Goal: Task Accomplishment & Management: Manage account settings

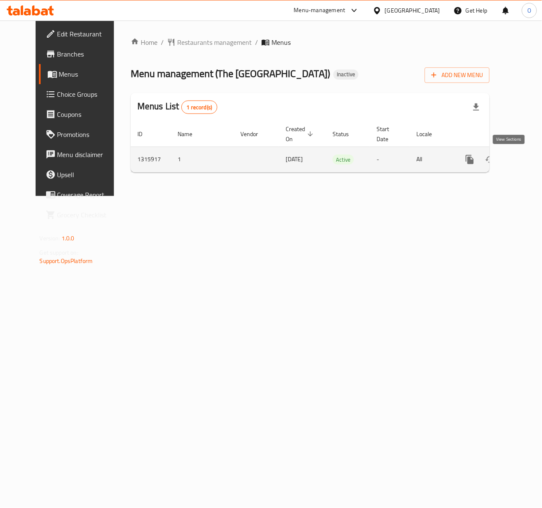
click at [520, 164] on link "enhanced table" at bounding box center [530, 159] width 20 height 20
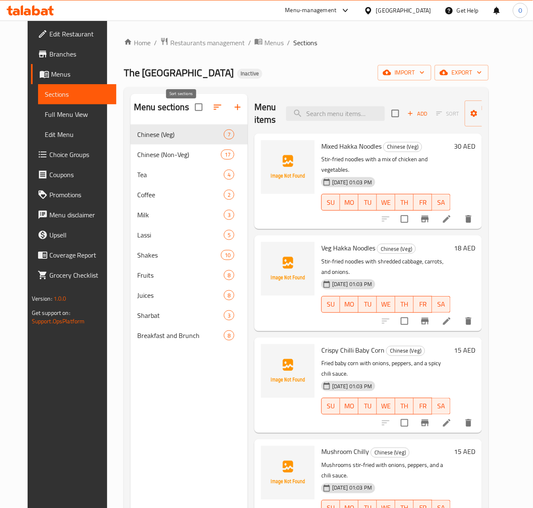
click at [208, 111] on button "button" at bounding box center [218, 107] width 20 height 20
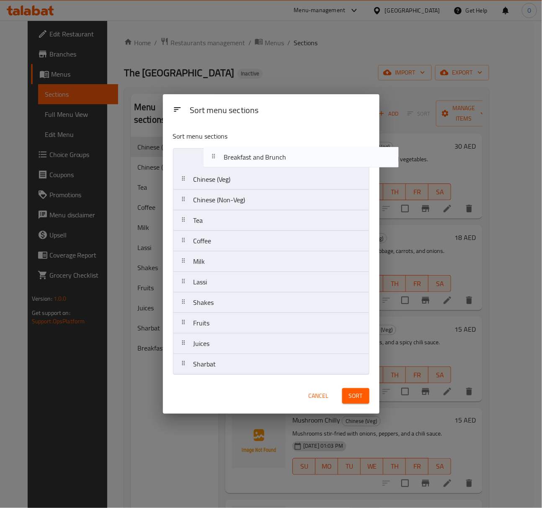
drag, startPoint x: 221, startPoint y: 372, endPoint x: 252, endPoint y: 162, distance: 212.0
click at [252, 162] on nav "Chinese (Veg) Chinese (Non-Veg) Tea Coffee Milk Lassi Shakes Fruits Juices Shar…" at bounding box center [271, 261] width 196 height 227
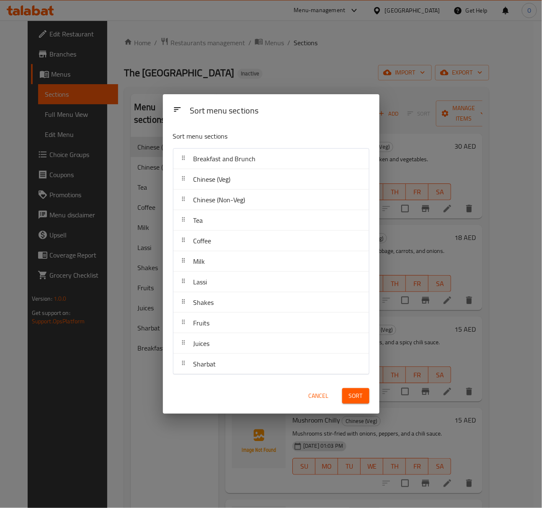
click at [384, 51] on div "Sort menu sections Sort menu sections Breakfast and Brunch Chinese (Veg) Chines…" at bounding box center [271, 254] width 542 height 508
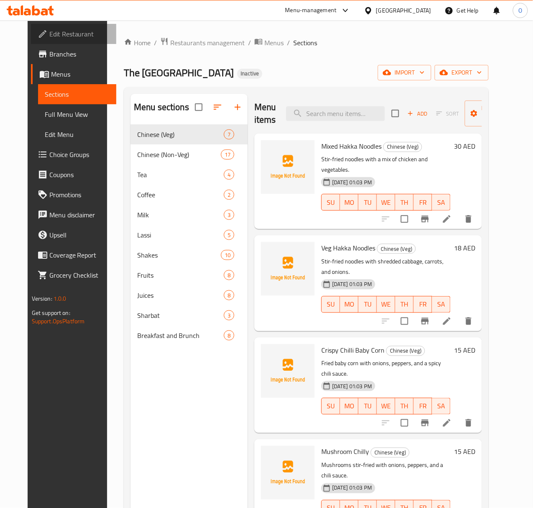
click at [66, 39] on span "Edit Restaurant" at bounding box center [79, 34] width 61 height 10
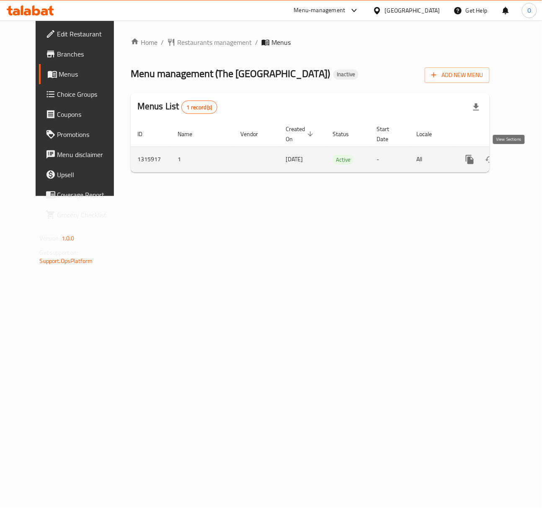
click at [525, 163] on icon "enhanced table" at bounding box center [530, 159] width 10 height 10
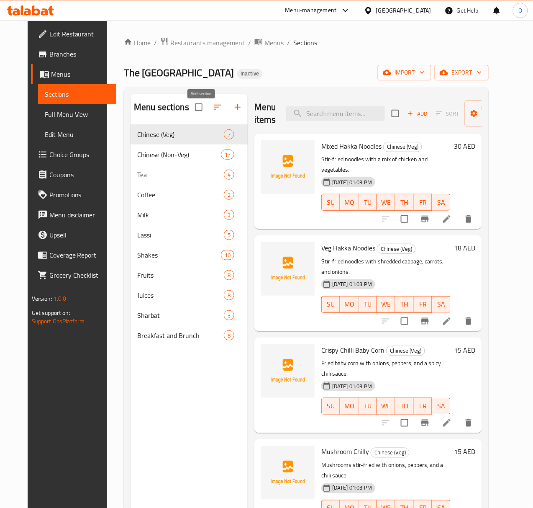
click at [228, 113] on button "button" at bounding box center [238, 107] width 20 height 20
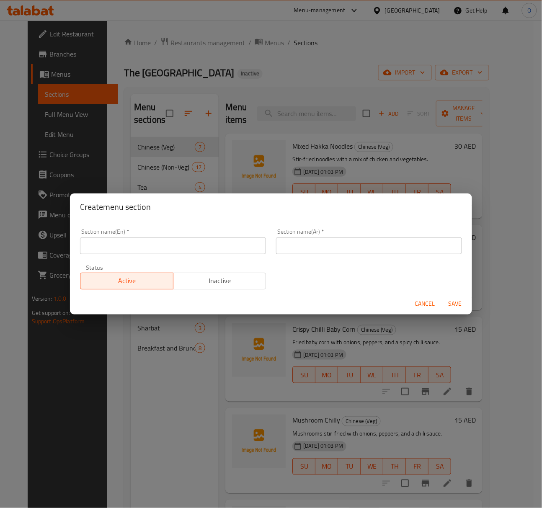
click at [131, 246] on input "text" at bounding box center [173, 245] width 186 height 17
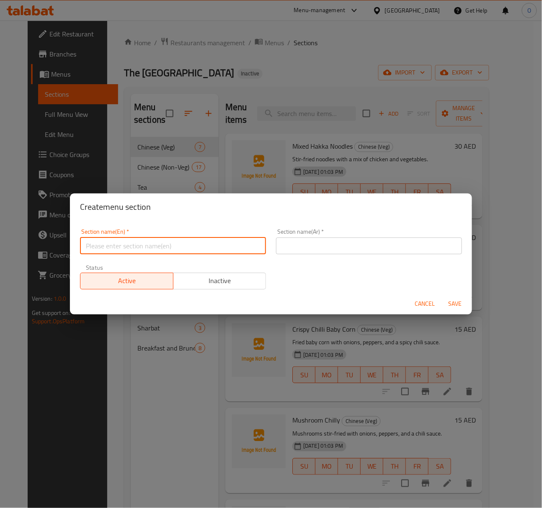
paste input "KOLKATA STREET SNACKS"
type input "KOLKATA STREET SNACKS"
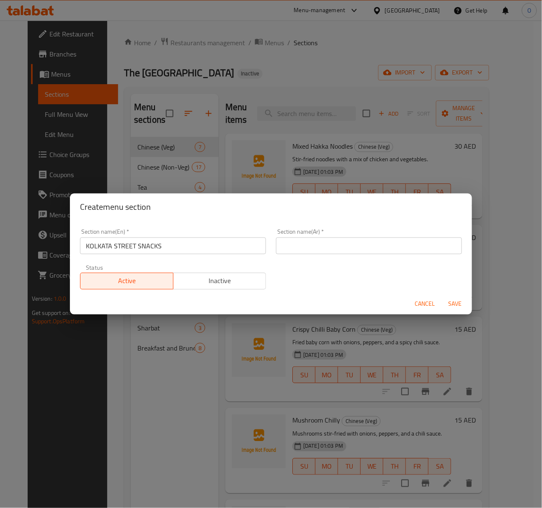
click at [421, 310] on button "Cancel" at bounding box center [425, 303] width 27 height 15
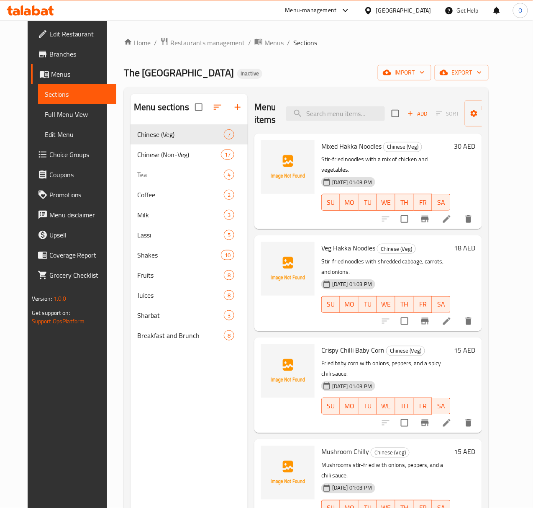
drag, startPoint x: 401, startPoint y: 119, endPoint x: 381, endPoint y: 154, distance: 40.1
click at [381, 154] on div "Menu items Add Sort Manage items Mixed Hakka Noodles Chinese (Veg) Stir-fried n…" at bounding box center [365, 348] width 234 height 508
click at [391, 71] on icon "button" at bounding box center [387, 72] width 8 height 5
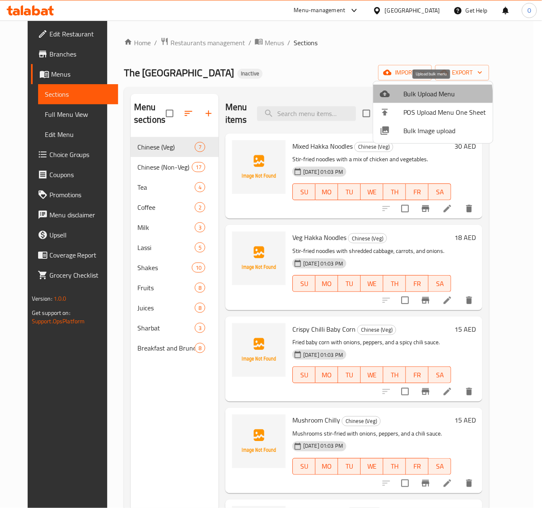
click at [412, 96] on span "Bulk Upload Menu" at bounding box center [444, 94] width 83 height 10
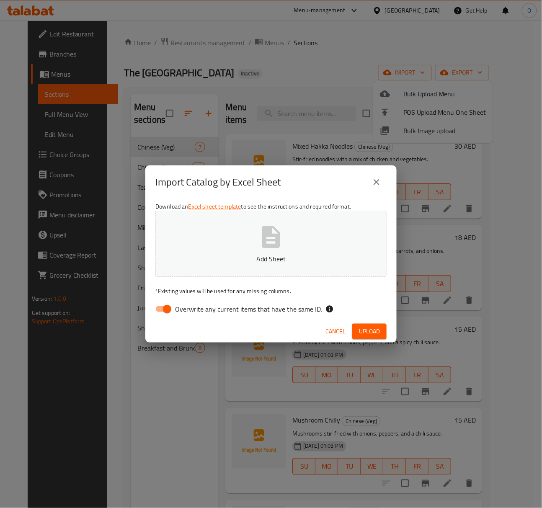
click at [290, 225] on button "Add Sheet" at bounding box center [270, 244] width 231 height 66
click at [216, 314] on span "Overwrite any current items that have the same ID." at bounding box center [248, 309] width 147 height 10
click at [191, 314] on input "Overwrite any current items that have the same ID." at bounding box center [167, 309] width 48 height 16
checkbox input "false"
click at [365, 332] on span "Upload" at bounding box center [369, 331] width 21 height 10
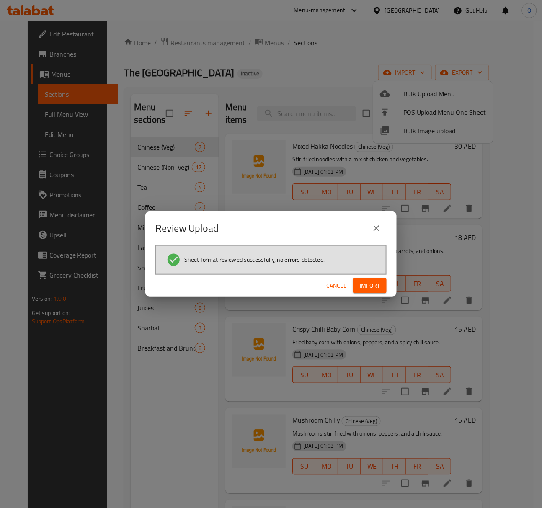
drag, startPoint x: 363, startPoint y: 288, endPoint x: 356, endPoint y: 282, distance: 9.5
click at [363, 288] on span "Import" at bounding box center [370, 286] width 20 height 10
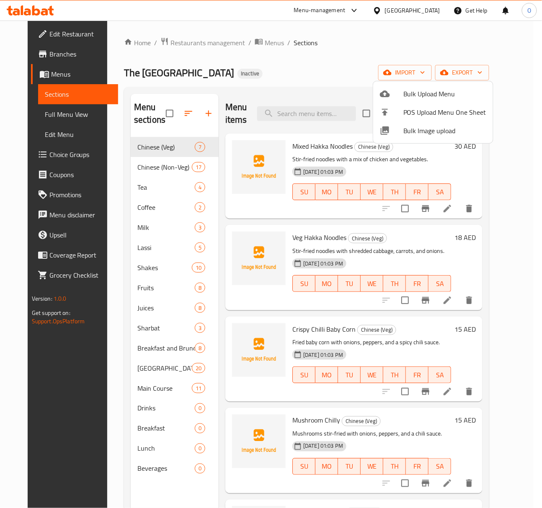
click at [179, 116] on div at bounding box center [271, 254] width 542 height 508
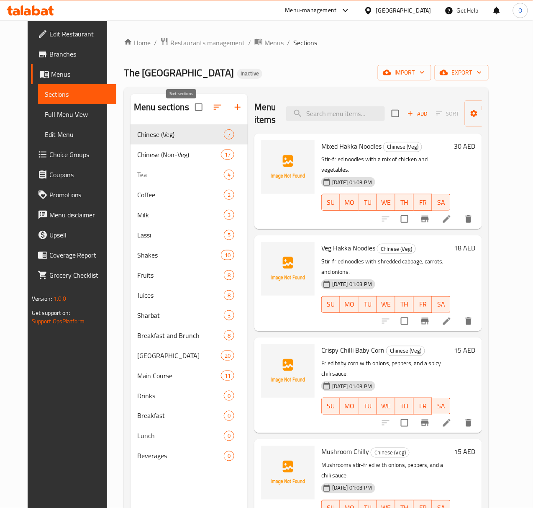
click at [213, 112] on icon "button" at bounding box center [218, 107] width 10 height 10
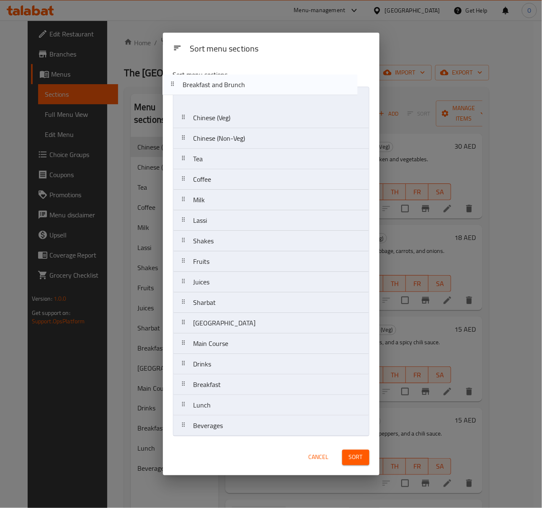
drag, startPoint x: 227, startPoint y: 299, endPoint x: 220, endPoint y: 74, distance: 225.4
click at [220, 74] on div "Sort menu sections Chinese (Veg) Chinese (Non-Veg) Tea Coffee Milk Lassi Shakes…" at bounding box center [271, 251] width 216 height 377
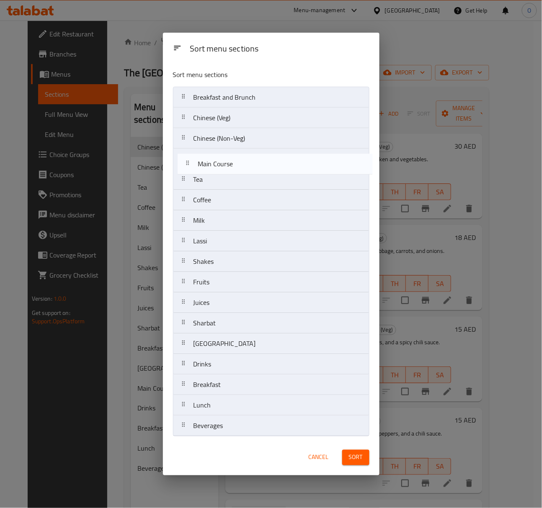
drag, startPoint x: 239, startPoint y: 347, endPoint x: 244, endPoint y: 162, distance: 184.3
click at [244, 162] on nav "Breakfast and Brunch Chinese (Veg) Chinese (Non-Veg) Tea Coffee Milk Lassi Shak…" at bounding box center [271, 262] width 196 height 350
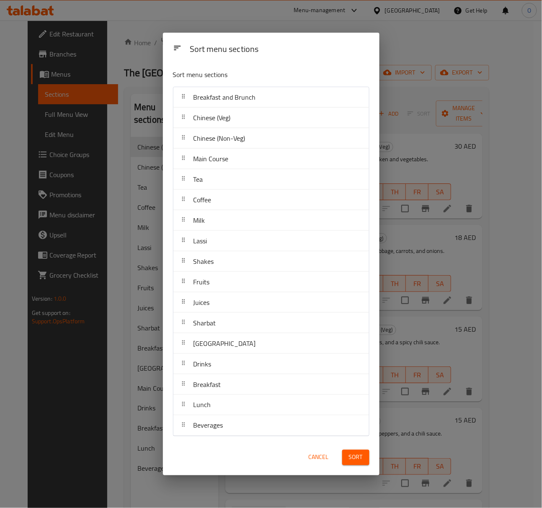
click at [358, 454] on span "Sort" at bounding box center [356, 457] width 14 height 10
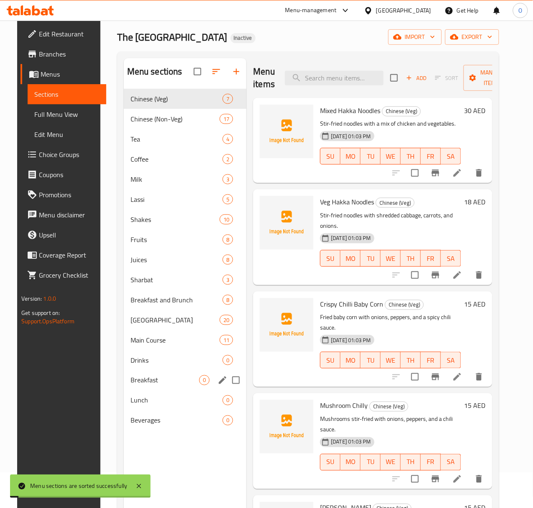
scroll to position [56, 0]
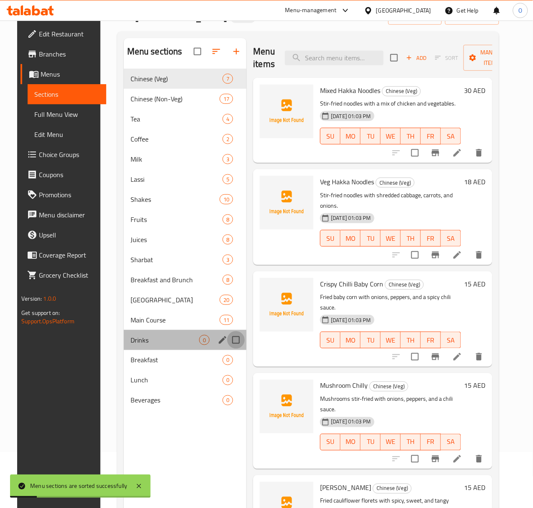
click at [227, 349] on input "Menu sections" at bounding box center [236, 340] width 18 height 18
checkbox input "true"
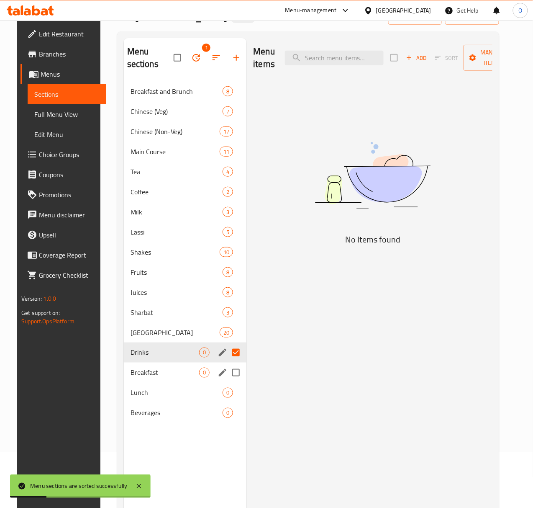
click at [227, 378] on input "Menu sections" at bounding box center [236, 373] width 18 height 18
checkbox input "true"
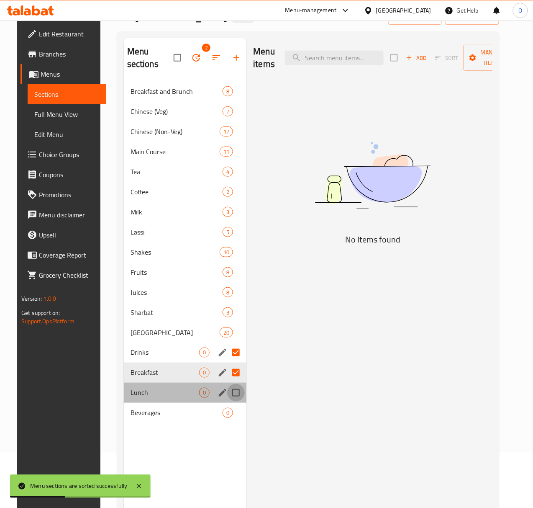
click at [227, 399] on input "Menu sections" at bounding box center [236, 393] width 18 height 18
checkbox input "true"
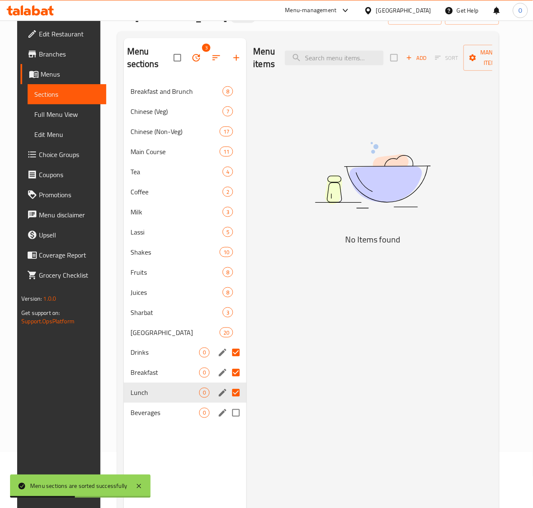
click at [227, 416] on input "Menu sections" at bounding box center [236, 413] width 18 height 18
checkbox input "true"
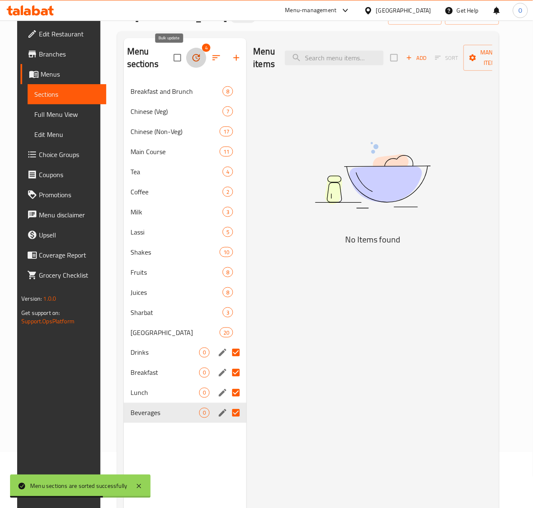
click at [186, 52] on button "button" at bounding box center [196, 58] width 20 height 20
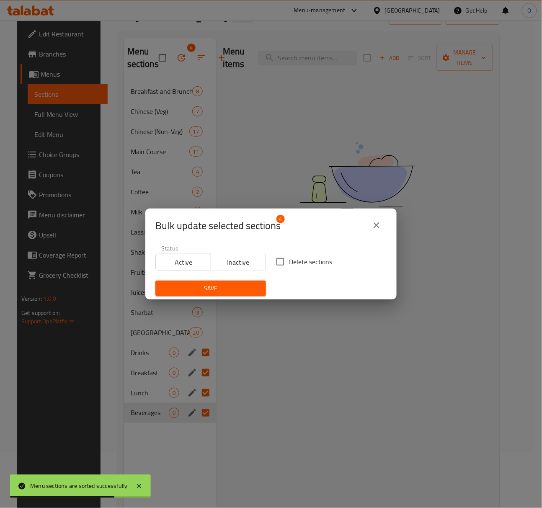
click at [295, 265] on span "Delete sections" at bounding box center [310, 262] width 43 height 10
click at [289, 265] on input "Delete sections" at bounding box center [280, 262] width 18 height 18
checkbox input "true"
click at [239, 289] on span "Save" at bounding box center [210, 288] width 97 height 10
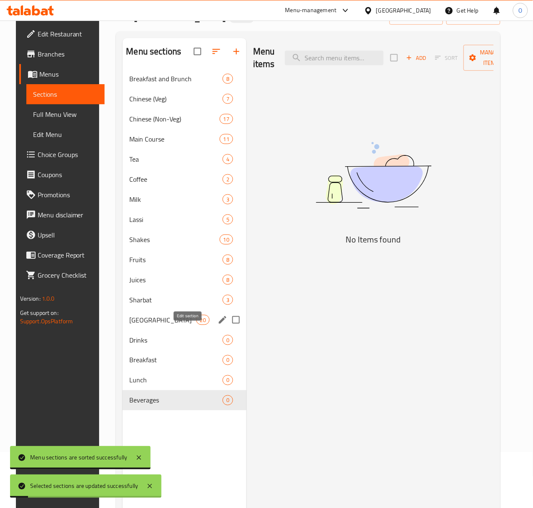
click at [218, 325] on icon "edit" at bounding box center [223, 320] width 10 height 10
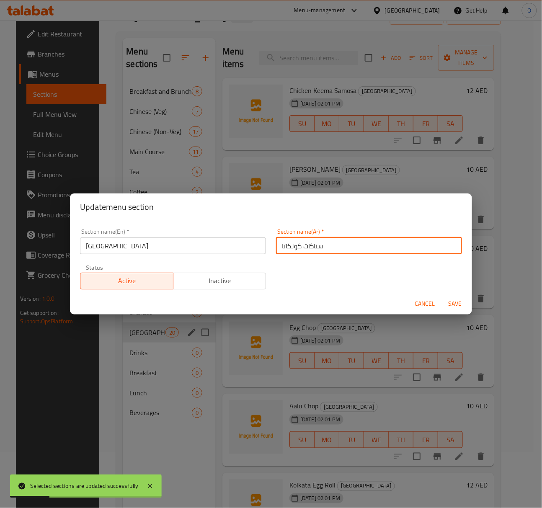
click at [319, 253] on input "سناكات كولكاتا" at bounding box center [369, 245] width 186 height 17
click at [330, 237] on input "سناكات كولكاتا" at bounding box center [369, 245] width 186 height 17
click at [296, 247] on input "سناكات كولكاتا" at bounding box center [369, 245] width 186 height 17
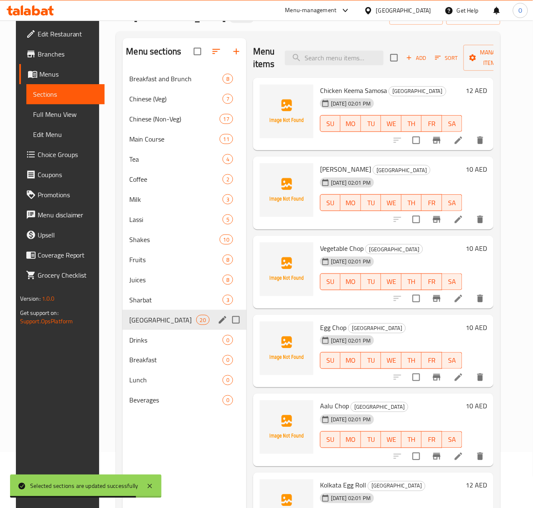
click at [227, 329] on input "Menu sections" at bounding box center [236, 320] width 18 height 18
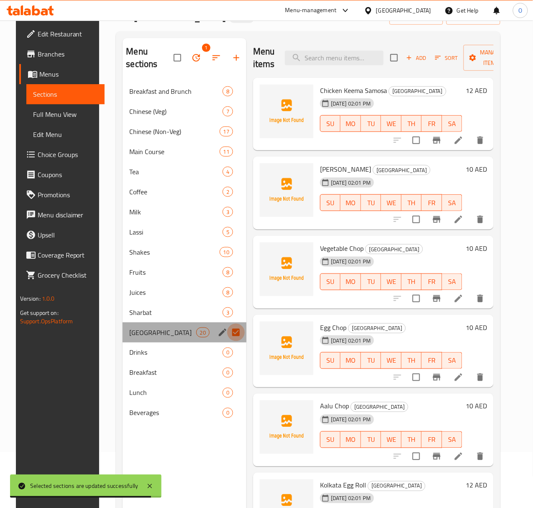
click at [227, 335] on input "Menu sections" at bounding box center [236, 333] width 18 height 18
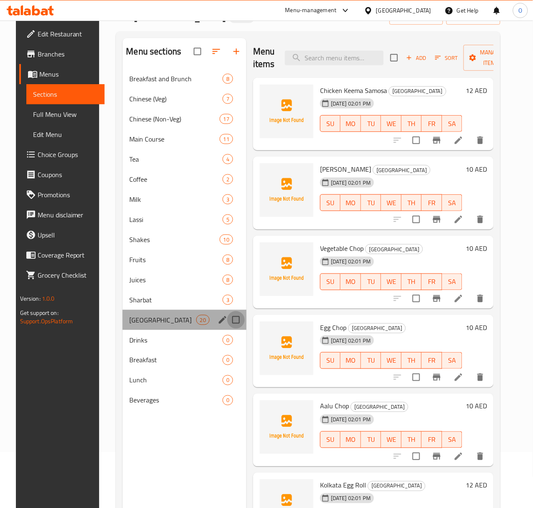
click at [227, 329] on input "Menu sections" at bounding box center [236, 320] width 18 height 18
checkbox input "true"
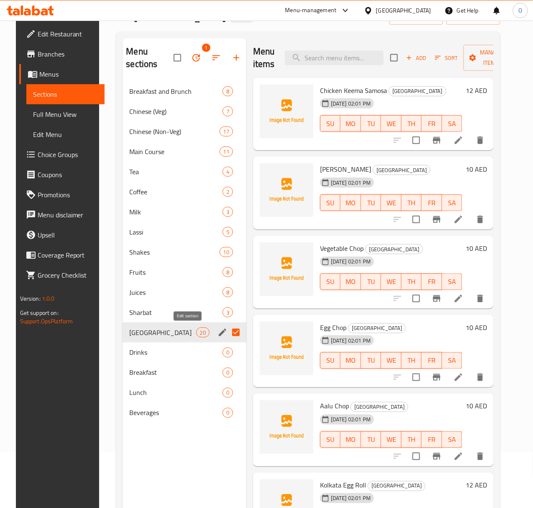
click at [218, 334] on icon "edit" at bounding box center [223, 332] width 10 height 10
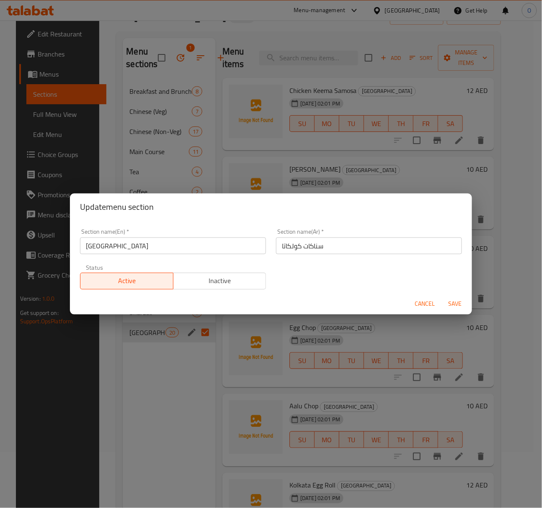
click at [335, 250] on input "سناكات كولكاتا" at bounding box center [369, 245] width 186 height 17
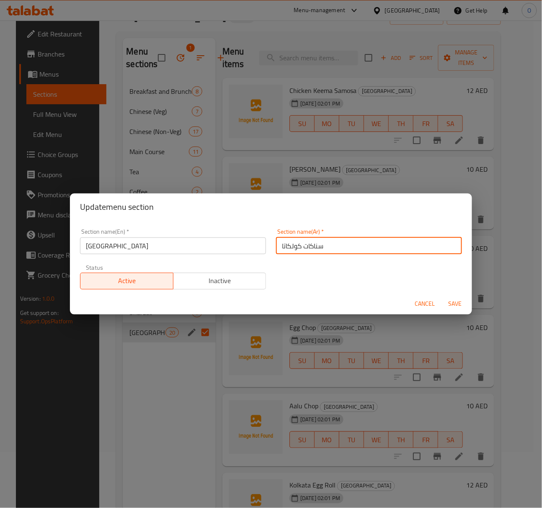
click at [293, 249] on input "سناكات كولكاتا" at bounding box center [369, 245] width 186 height 17
click at [307, 247] on input "skh;s sjvdj ;,g;hjh" at bounding box center [369, 245] width 186 height 17
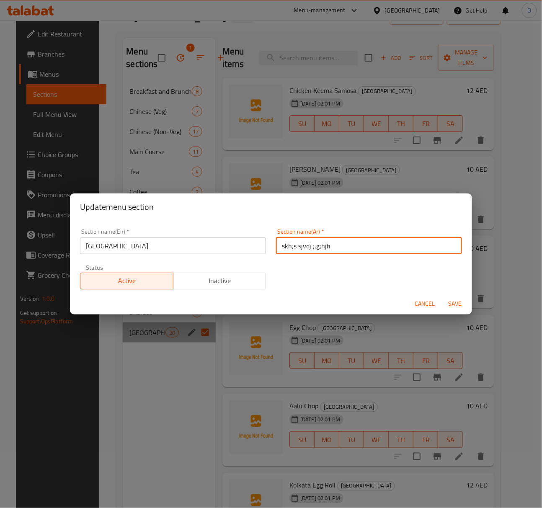
click at [307, 247] on input "skh;s sjvdj ;,g;hjh" at bounding box center [369, 245] width 186 height 17
type input "سناكس ستريت كولكاتا"
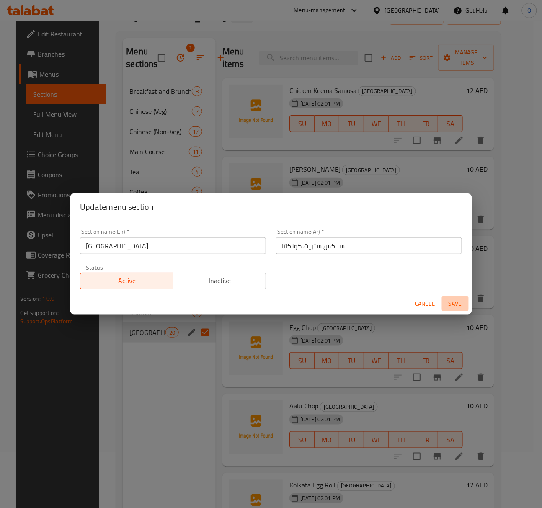
click at [450, 299] on span "Save" at bounding box center [455, 304] width 20 height 10
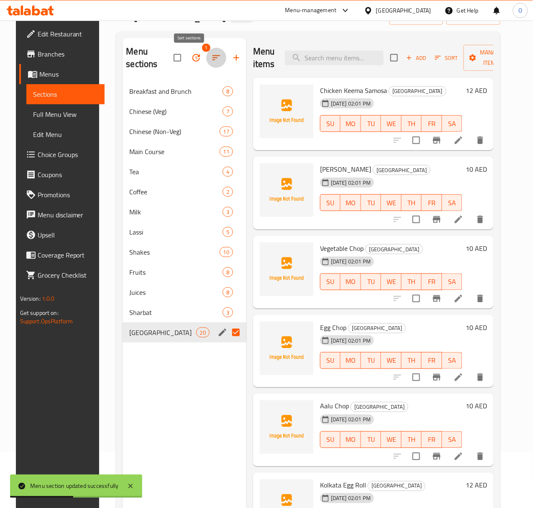
click at [211, 54] on icon "button" at bounding box center [216, 58] width 10 height 10
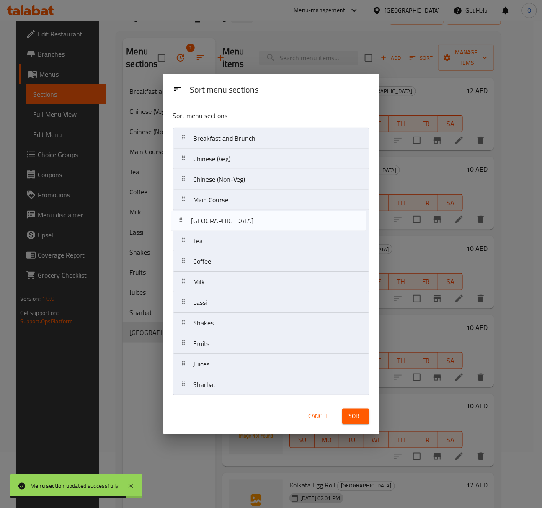
drag, startPoint x: 235, startPoint y: 386, endPoint x: 234, endPoint y: 219, distance: 166.6
click at [234, 219] on nav "Breakfast and Brunch Chinese (Veg) Chinese (Non-Veg) Main Course Tea Coffee Mil…" at bounding box center [271, 262] width 196 height 268
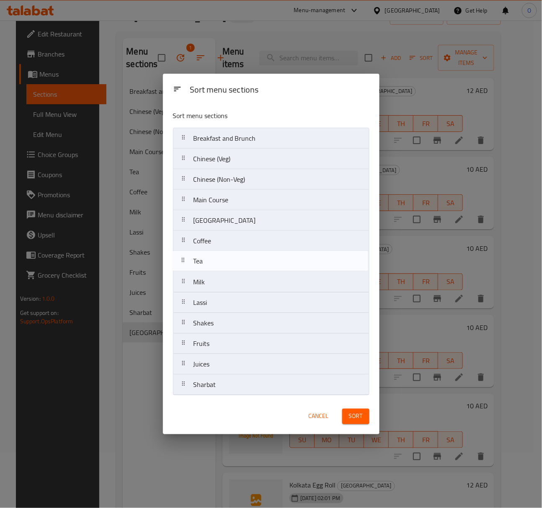
drag, startPoint x: 221, startPoint y: 240, endPoint x: 221, endPoint y: 265, distance: 24.7
click at [221, 265] on nav "Breakfast and Brunch Chinese (Veg) Chinese (Non-Veg) Main Course Kolkata Street…" at bounding box center [271, 262] width 196 height 268
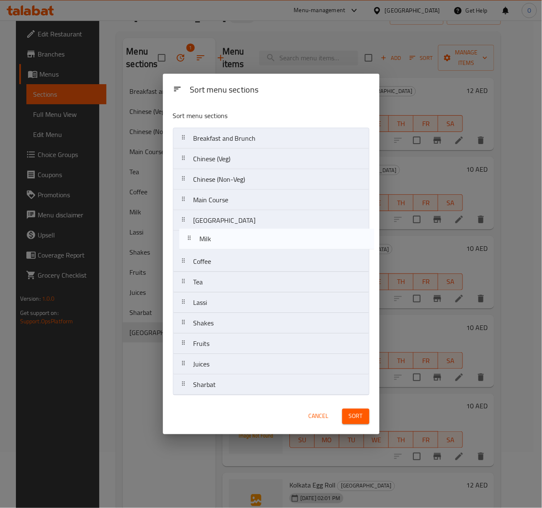
drag, startPoint x: 219, startPoint y: 280, endPoint x: 214, endPoint y: 256, distance: 24.4
click at [224, 237] on nav "Breakfast and Brunch Chinese (Veg) Chinese (Non-Veg) Main Course Kolkata Street…" at bounding box center [271, 262] width 196 height 268
drag, startPoint x: 200, startPoint y: 297, endPoint x: 210, endPoint y: 237, distance: 61.1
click at [210, 237] on nav "Breakfast and Brunch Chinese (Veg) Chinese (Non-Veg) Main Course Kolkata Street…" at bounding box center [271, 262] width 196 height 268
click at [209, 248] on nav "Breakfast and Brunch Chinese (Veg) Chinese (Non-Veg) Main Course Kolkata Street…" at bounding box center [271, 262] width 196 height 268
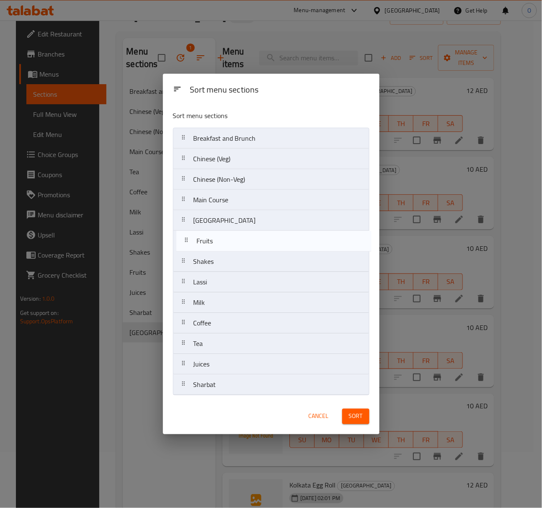
drag, startPoint x: 198, startPoint y: 350, endPoint x: 201, endPoint y: 243, distance: 107.2
click at [201, 243] on nav "Breakfast and Brunch Chinese (Veg) Chinese (Non-Veg) Main Course Kolkata Street…" at bounding box center [271, 262] width 196 height 268
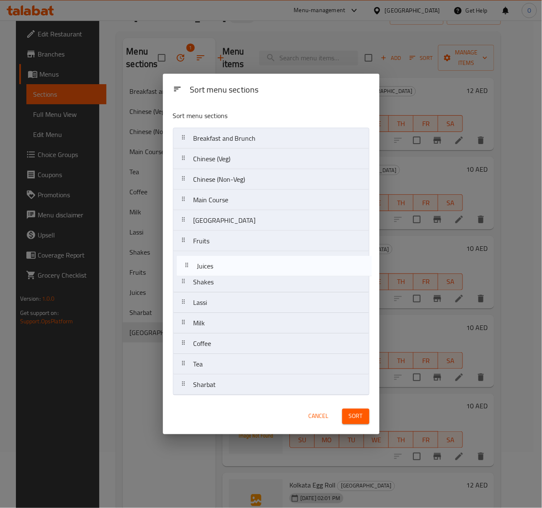
drag, startPoint x: 209, startPoint y: 369, endPoint x: 213, endPoint y: 268, distance: 101.0
click at [213, 268] on nav "Breakfast and Brunch Chinese (Veg) Chinese (Non-Veg) Main Course Kolkata Street…" at bounding box center [271, 262] width 196 height 268
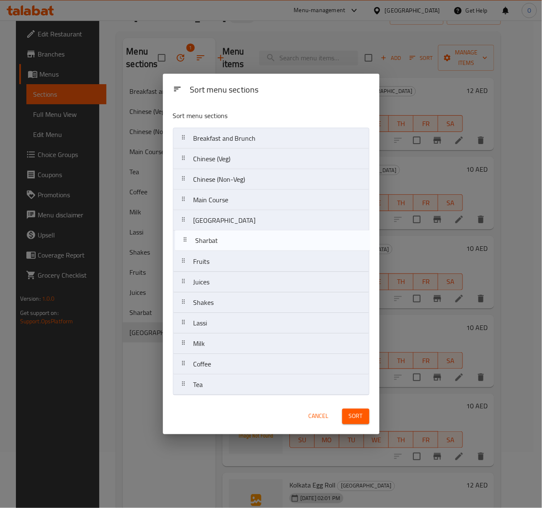
drag, startPoint x: 198, startPoint y: 391, endPoint x: 201, endPoint y: 241, distance: 149.5
click at [201, 241] on nav "Breakfast and Brunch Chinese (Veg) Chinese (Non-Veg) Main Course Kolkata Street…" at bounding box center [271, 262] width 196 height 268
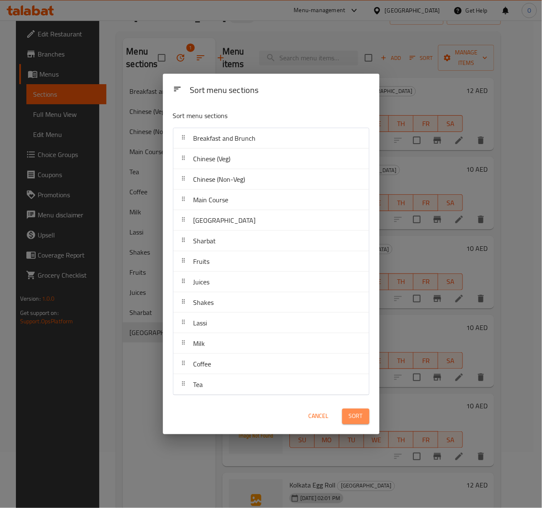
click at [347, 421] on button "Sort" at bounding box center [355, 416] width 27 height 15
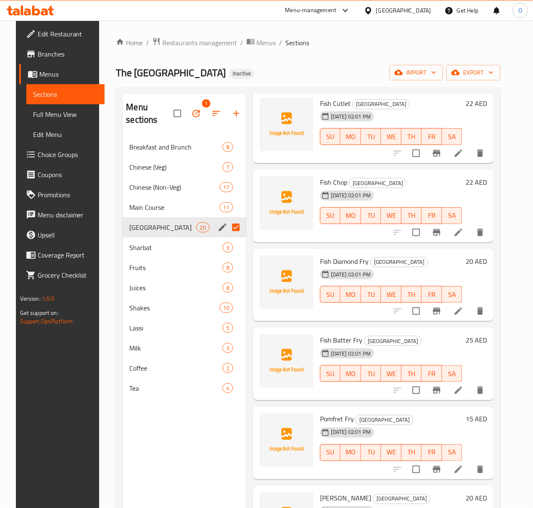
scroll to position [111, 0]
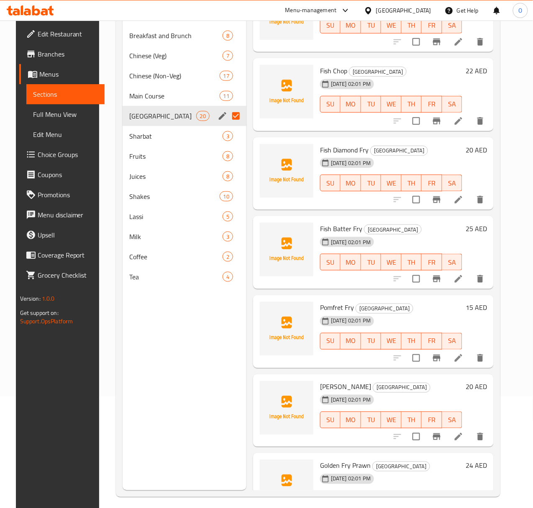
click at [361, 175] on button "TU" at bounding box center [371, 183] width 20 height 17
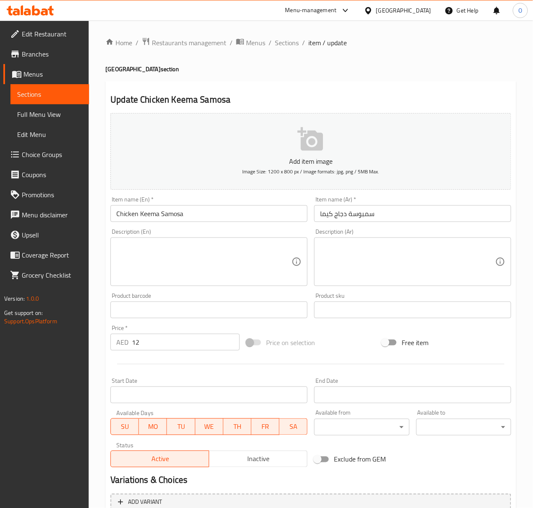
drag, startPoint x: 163, startPoint y: 260, endPoint x: 143, endPoint y: 260, distance: 19.7
click at [163, 260] on textarea at bounding box center [203, 262] width 175 height 40
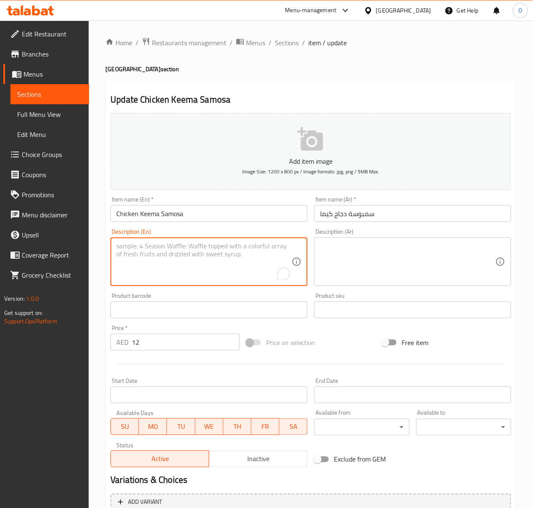
paste textarea "A fried pastry filled with spiced ground chicken."
type textarea "A fried pastry filled with spiced ground chicken."
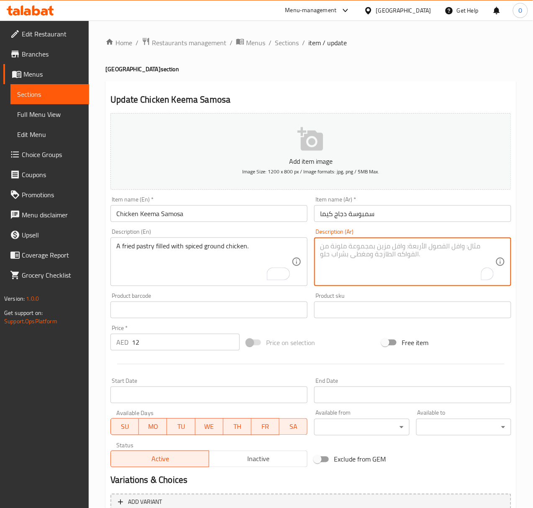
paste textarea "معجنات مقلية محشوة بالدجاج المفروم المتبل."
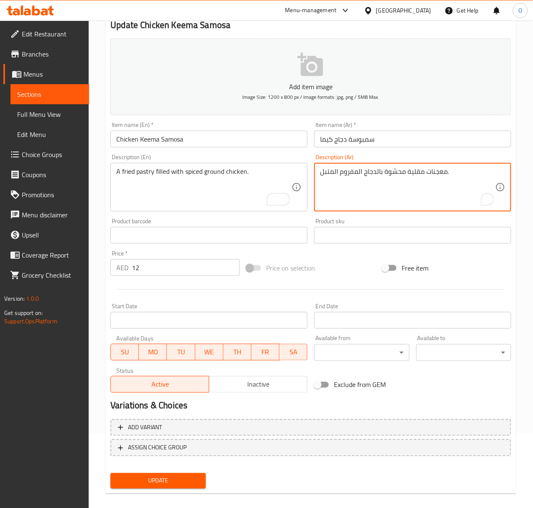
scroll to position [83, 0]
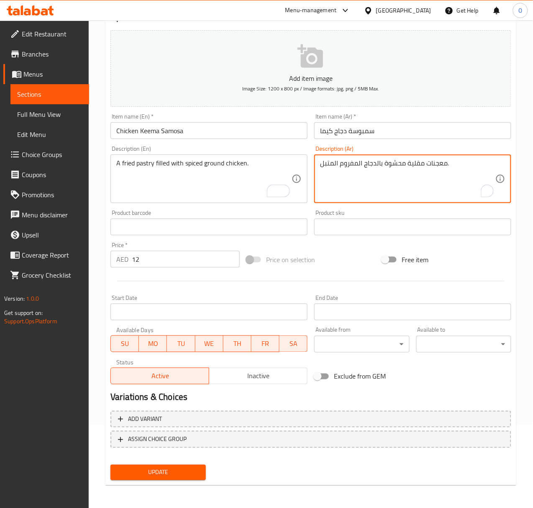
type textarea "معجنات مقلية محشوة بالدجاج المفروم المتبل."
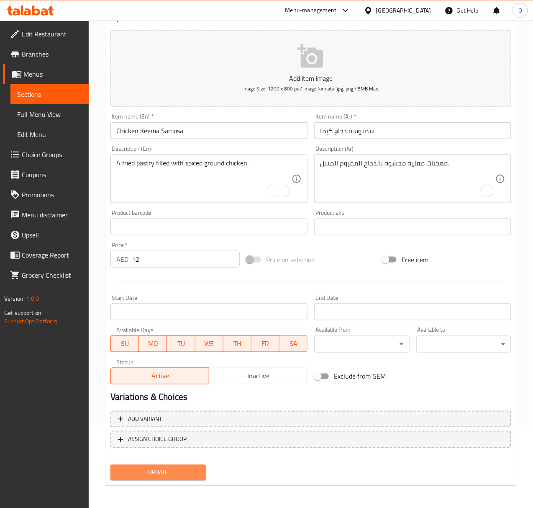
click at [155, 473] on span "Update" at bounding box center [158, 472] width 82 height 10
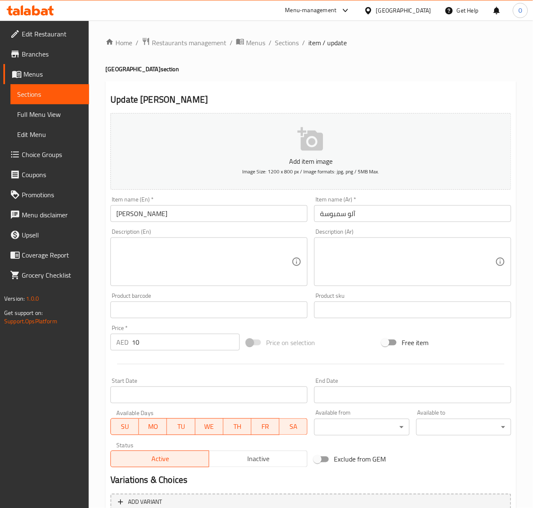
click at [170, 214] on input "Aalu Smosa" at bounding box center [209, 213] width 197 height 17
click at [134, 262] on textarea at bounding box center [203, 262] width 175 height 40
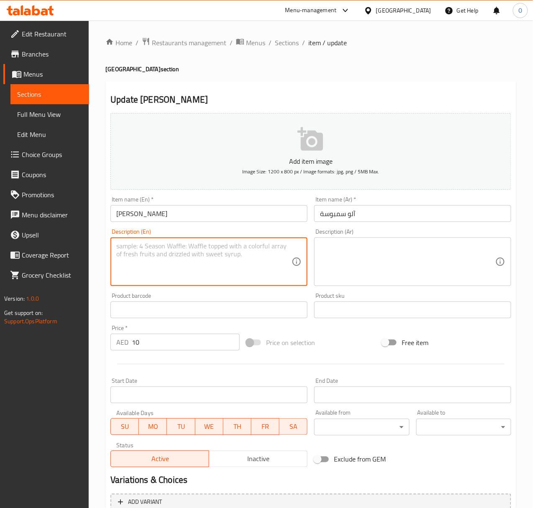
paste textarea "A fried pastry filled with spiced mashed potatoes."
type textarea "A fried pastry filled with spiced mashed potatoes."
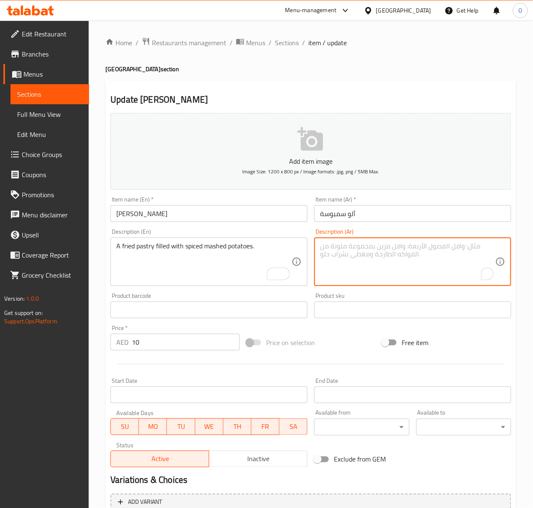
paste textarea "معجنات مقلية مليئة بالبطاطس المهروسة المتبلة."
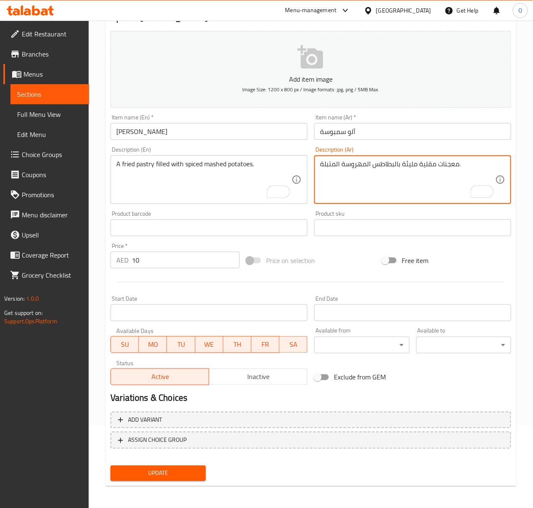
scroll to position [83, 0]
type textarea "معجنات مقلية مليئة بالبطاطس المهروسة المتبلة."
click at [152, 473] on span "Update" at bounding box center [158, 472] width 82 height 10
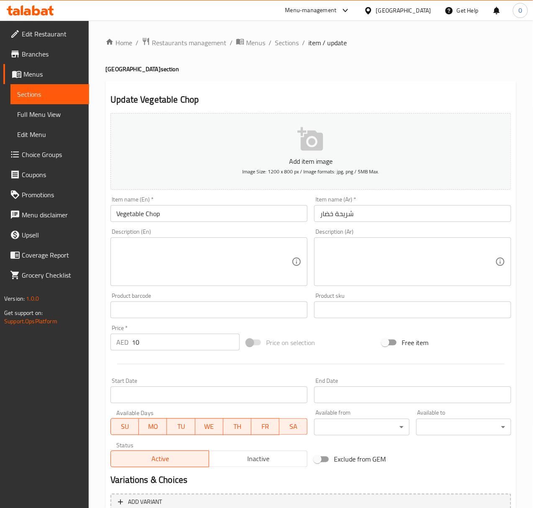
click at [212, 286] on div "Description (En)" at bounding box center [209, 261] width 197 height 49
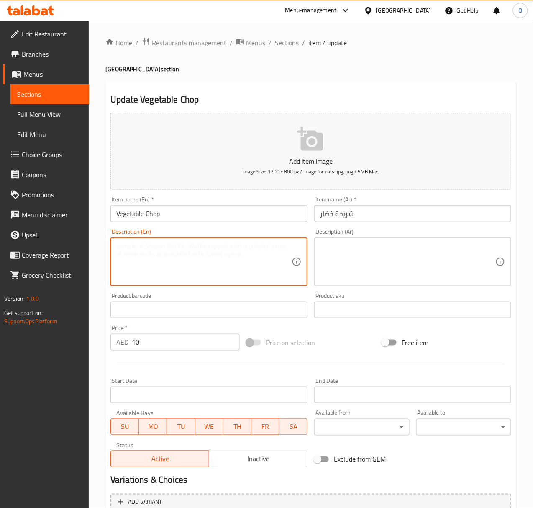
paste textarea "A fried croquette made with a mix of mashed vegetables."
type textarea "A fried croquette made with a mix of mashed vegetables."
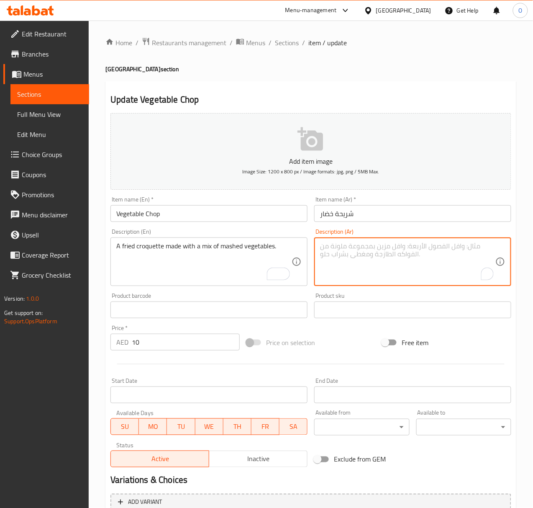
paste textarea "كروكيت مقلي مصنوع من مزيج من الخضار المهروسة."
click at [417, 247] on textarea "كروكيت مقلي مصنوع من مزيج من الخضار المهروسة." at bounding box center [407, 262] width 175 height 40
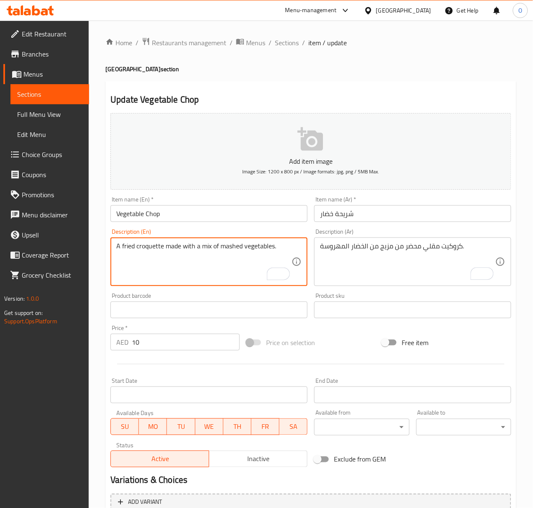
click at [156, 253] on textarea "A fried croquette made with a mix of mashed vegetables." at bounding box center [203, 262] width 175 height 40
click at [151, 250] on textarea "A fried croquette made with a mix of mashed vegetables." at bounding box center [203, 262] width 175 height 40
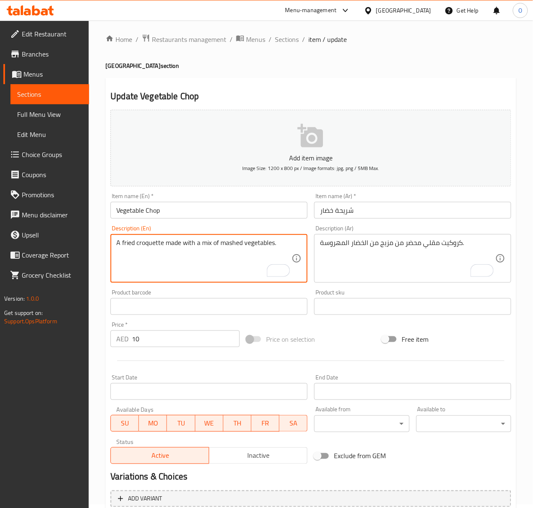
scroll to position [83, 0]
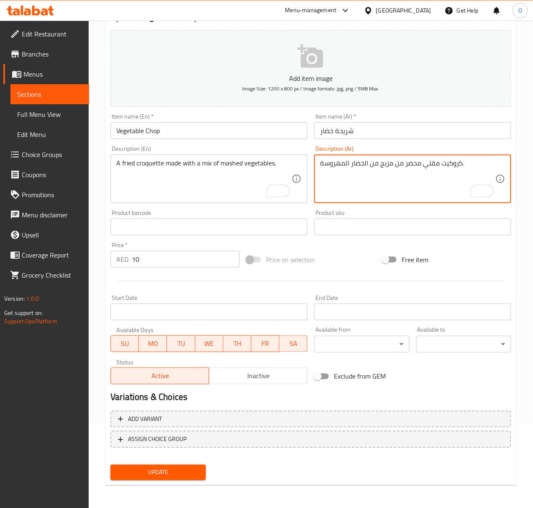
drag, startPoint x: 357, startPoint y: 171, endPoint x: 351, endPoint y: 171, distance: 5.9
type textarea "كروكيت مقلي محضر من مزيج من الخضروات المهروسة."
click at [171, 466] on button "Update" at bounding box center [158, 472] width 95 height 15
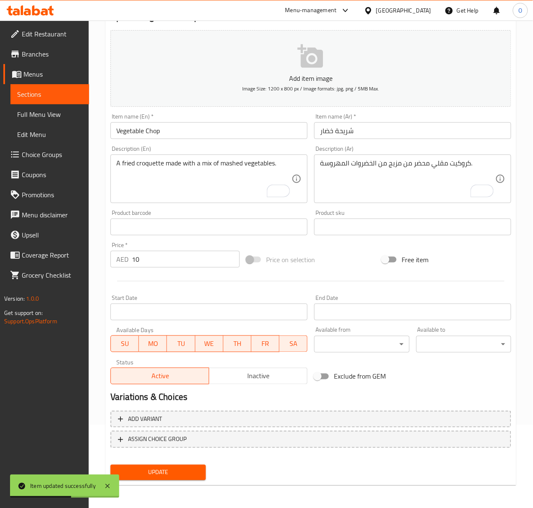
click at [220, 135] on input "Vegetable Chop" at bounding box center [209, 130] width 197 height 17
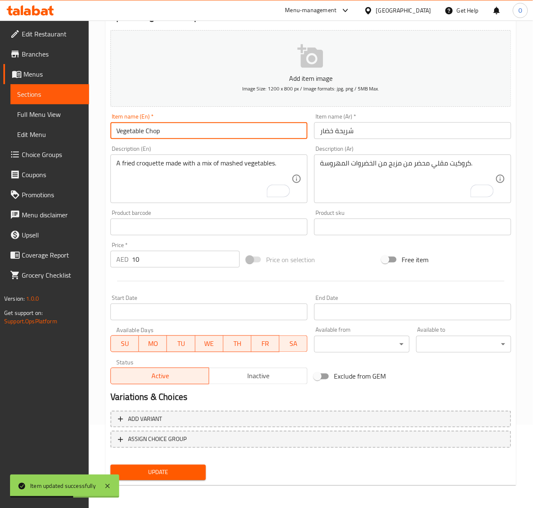
click at [220, 135] on input "Vegetable Chop" at bounding box center [209, 130] width 197 height 17
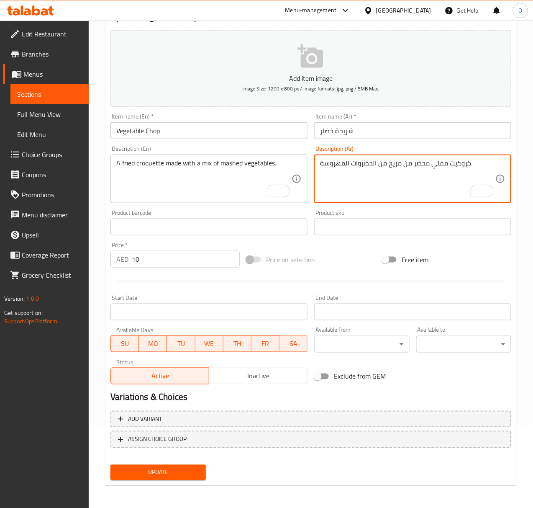
drag, startPoint x: 371, startPoint y: 165, endPoint x: 356, endPoint y: 166, distance: 15.1
click at [354, 166] on textarea "كروكيت مقلي محضر من مزيج من الخضروات المهروسة." at bounding box center [407, 179] width 175 height 40
drag, startPoint x: 350, startPoint y: 165, endPoint x: 374, endPoint y: 162, distance: 24.0
click at [374, 162] on textarea "كروكيت مقلي محضر من مزيج من الخضروات المهروسة." at bounding box center [407, 179] width 175 height 40
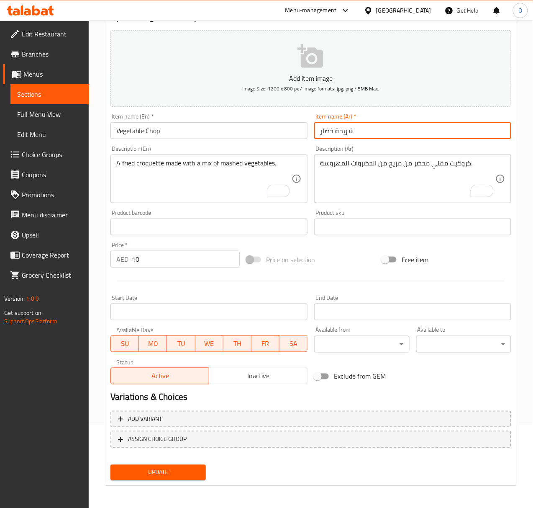
click at [329, 134] on input "شريحة خضار" at bounding box center [412, 130] width 197 height 17
click at [330, 133] on input "شريحة خضار" at bounding box center [412, 130] width 197 height 17
paste input "وات"
click at [346, 131] on input "شريحة خضروات" at bounding box center [412, 130] width 197 height 17
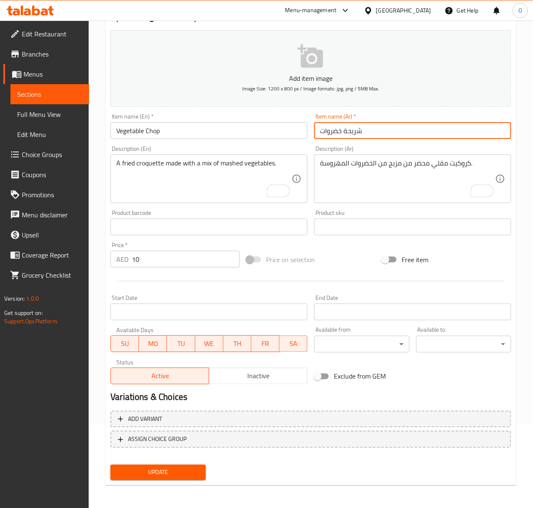
click at [354, 133] on input "شريحة خضروات" at bounding box center [412, 130] width 197 height 17
type input "شريحة خضروات"
click at [111, 465] on button "Update" at bounding box center [158, 472] width 95 height 15
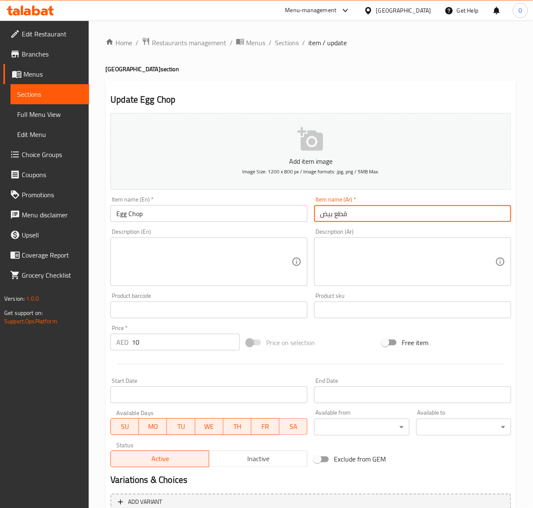
click at [334, 208] on input "قطع بيض" at bounding box center [412, 213] width 197 height 17
click at [345, 216] on input "قطع بيض" at bounding box center [412, 213] width 197 height 17
paste input "شريحة"
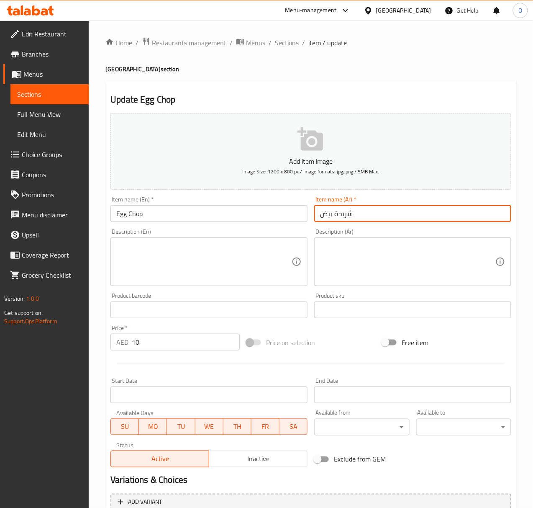
type input "شريحة بيض"
click at [154, 243] on textarea at bounding box center [203, 262] width 175 height 40
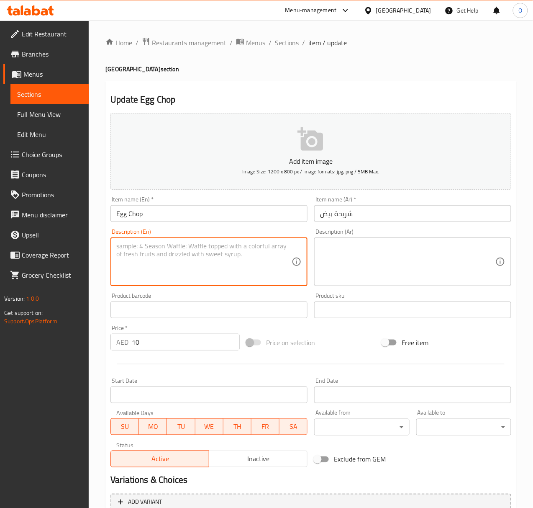
paste textarea "A fried croquette with a spiced egg filling."
type textarea "A fried croquette with a spiced egg filling."
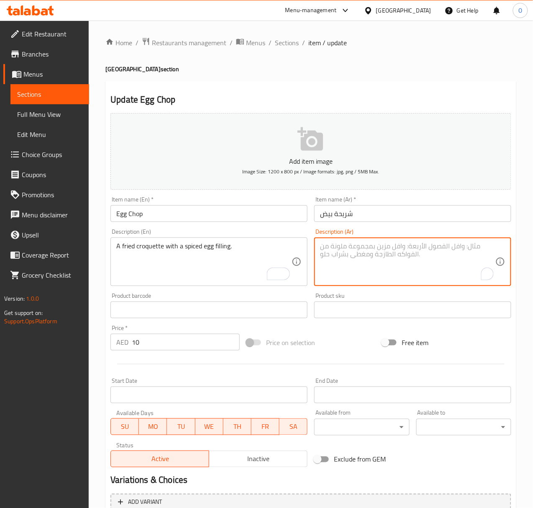
paste textarea "كروكيت مقلي مع حشوة البيض المتبلة."
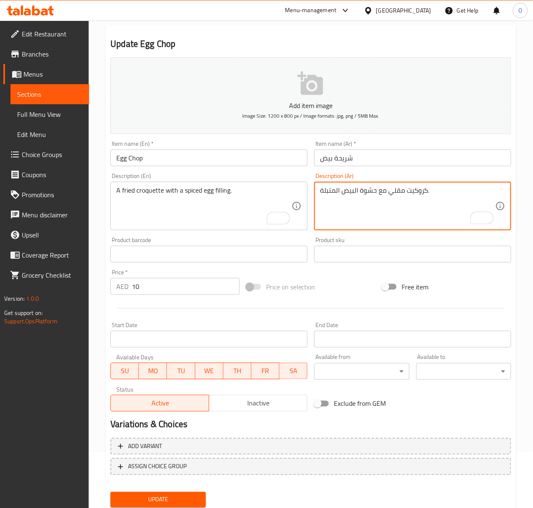
scroll to position [83, 0]
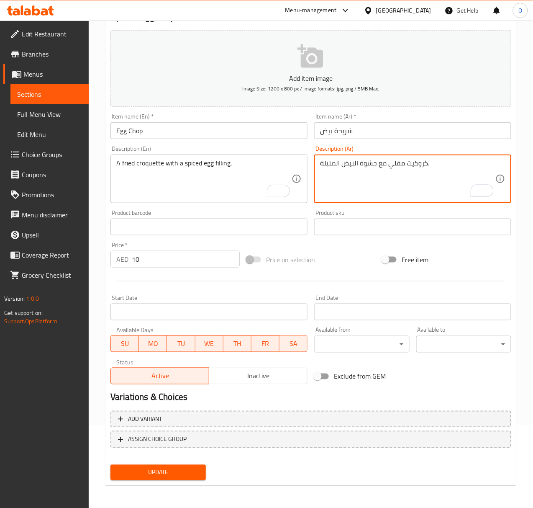
type textarea "كروكيت مقلي مع حشوة البيض المتبلة."
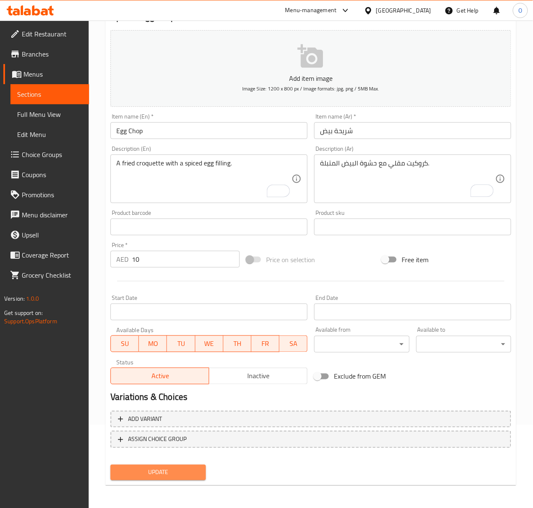
click at [161, 468] on span "Update" at bounding box center [158, 472] width 82 height 10
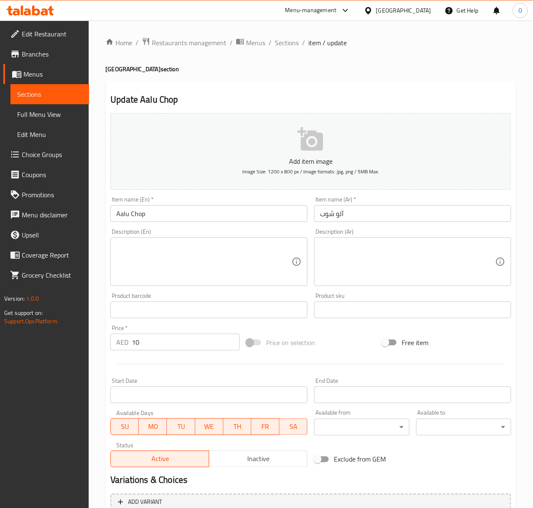
click at [345, 216] on input "آلو شوب" at bounding box center [412, 213] width 197 height 17
click at [324, 217] on input "آلو شوب" at bounding box center [412, 213] width 197 height 17
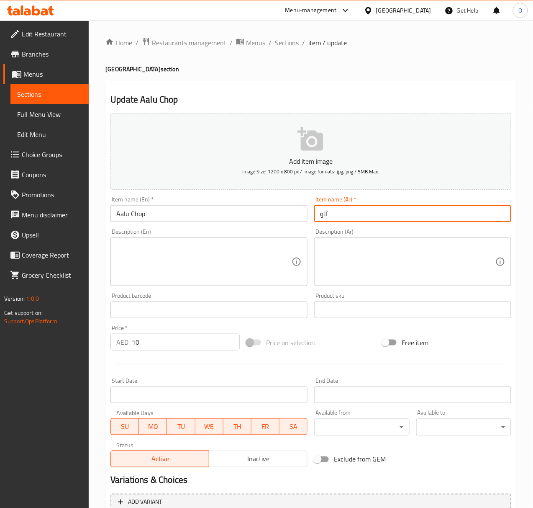
click at [316, 222] on input "آلو" at bounding box center [412, 213] width 197 height 17
paste input "شريحة"
type input "شريحة آلو"
click at [198, 281] on textarea at bounding box center [203, 262] width 175 height 40
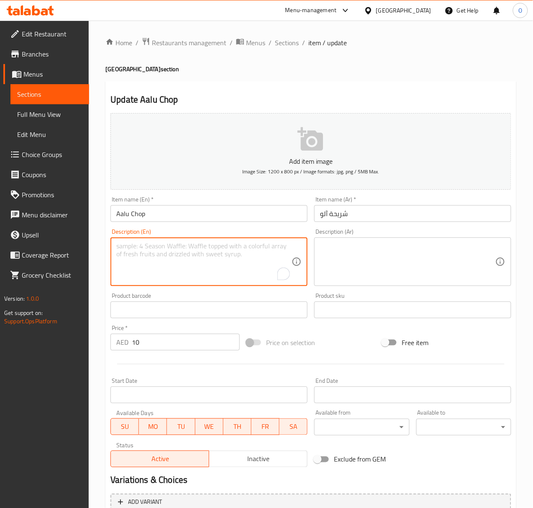
paste textarea "A fried patty made from spiced mashed potatoes."
type textarea "A fried patty made from spiced mashed potatoes."
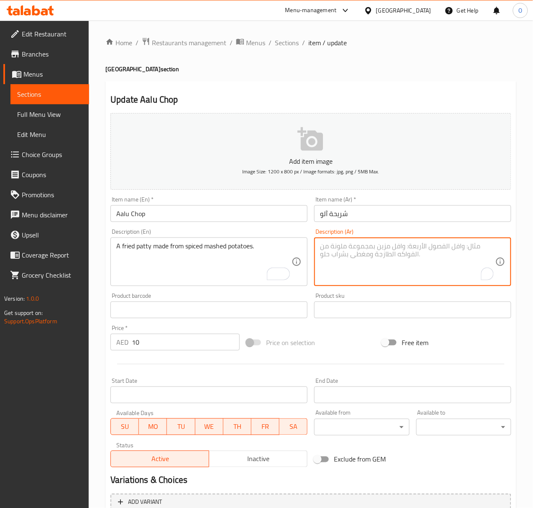
click at [391, 261] on textarea "To enrich screen reader interactions, please activate Accessibility in Grammarl…" at bounding box center [407, 262] width 175 height 40
paste textarea "فطيرة مقلية مصنوعة من البطاطس المهروسة المتبلة."
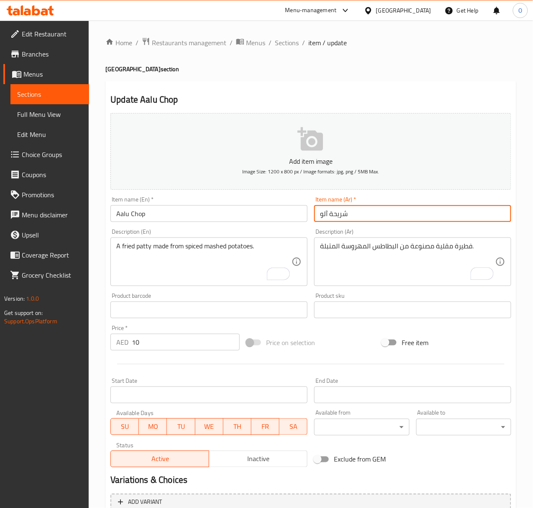
click at [338, 211] on input "شريحة آلو" at bounding box center [412, 213] width 197 height 17
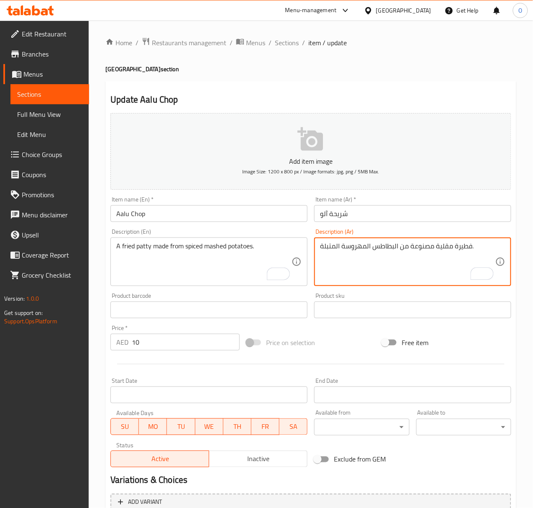
click at [466, 242] on textarea "فطيرة مقلية مصنوعة من البطاطس المهروسة المتبلة." at bounding box center [407, 262] width 175 height 40
paste textarea "شريح"
click at [420, 246] on textarea "شريحة مقلية مصنوعة من البطاطس المهروسة المتبلة." at bounding box center [407, 262] width 175 height 40
type textarea "شريحة مقلية محضرة من البطاطس المهروسة المتبلة."
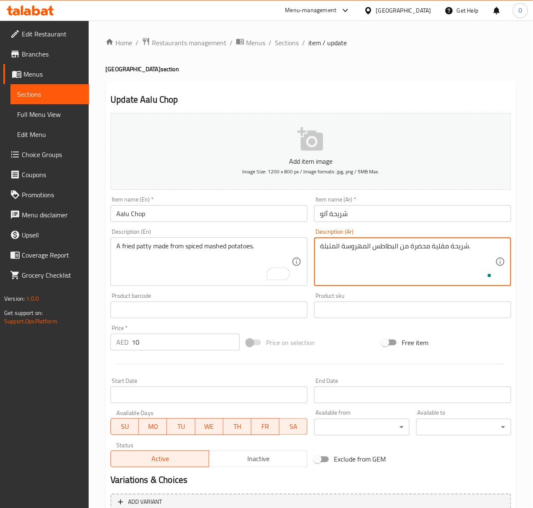
click at [414, 215] on input "شريحة آلو" at bounding box center [412, 213] width 197 height 17
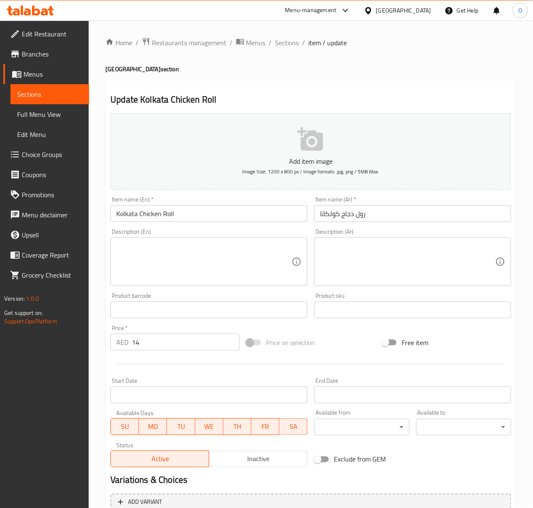
click at [193, 270] on textarea at bounding box center [203, 262] width 175 height 40
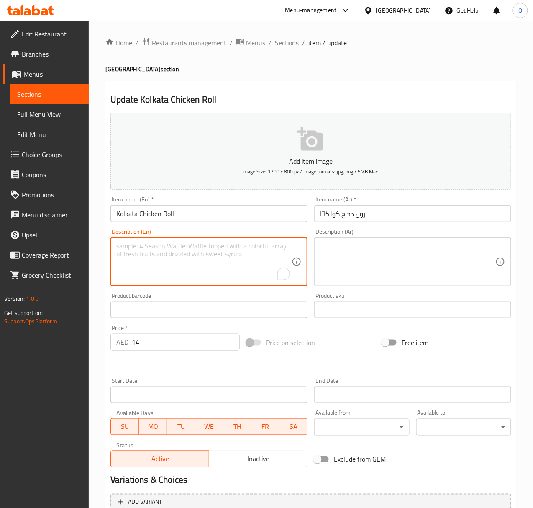
paste textarea "A rolled flatbread with spiced shredded chicken."
type textarea "A rolled flatbread with spiced shredded chicken."
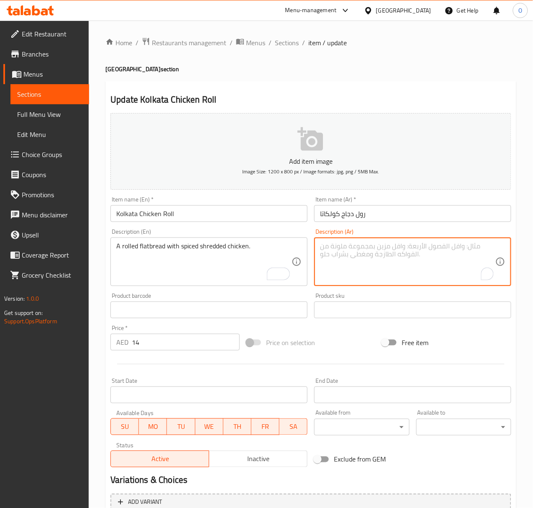
paste textarea "خبز مسطح ملفوف مع دجاج مبشور متبل."
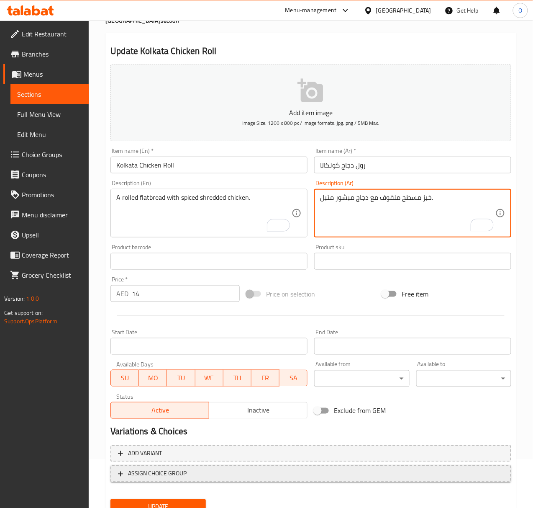
scroll to position [83, 0]
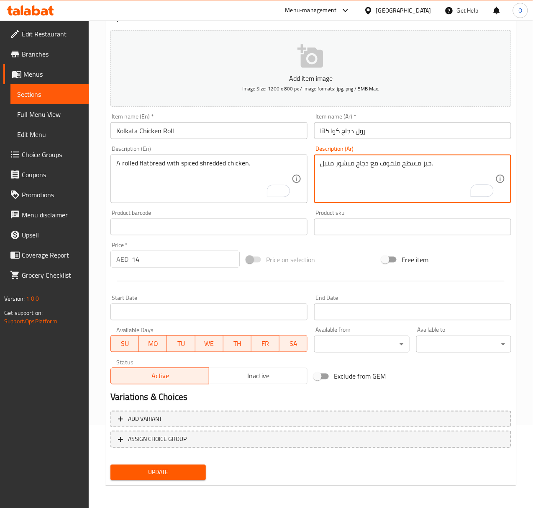
type textarea "خبز مسطح ملفوف مع دجاج مبشور متبل."
click at [152, 474] on span "Update" at bounding box center [158, 472] width 82 height 10
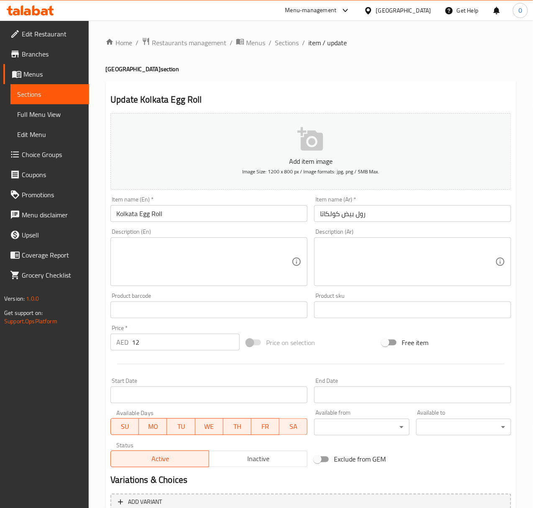
click at [244, 251] on textarea at bounding box center [203, 262] width 175 height 40
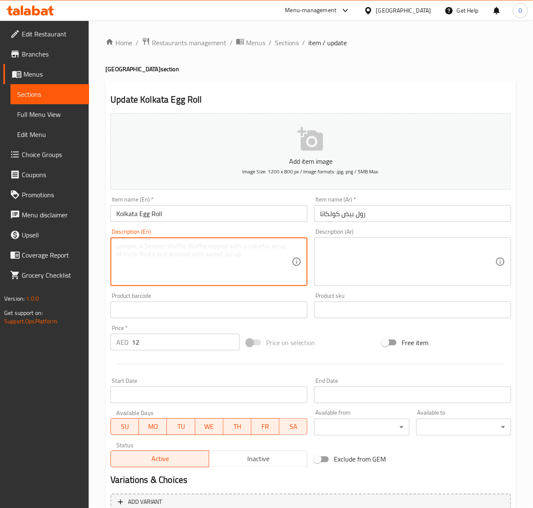
paste textarea "A rolled flatbread with a scrambled egg and fresh vegetables."
type textarea "A rolled flatbread with a scrambled egg and fresh vegetables."
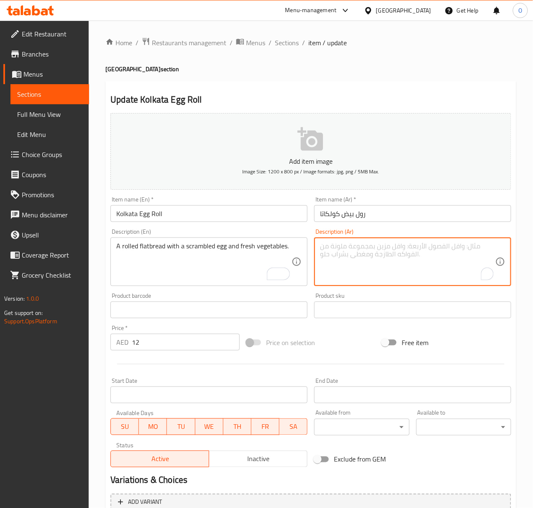
paste textarea "خبز مسطح ملفوف مع بيضة مخفوقة وخضروات طازجة."
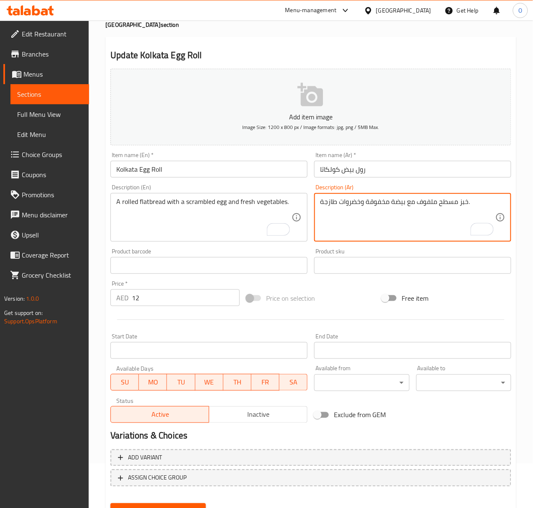
scroll to position [83, 0]
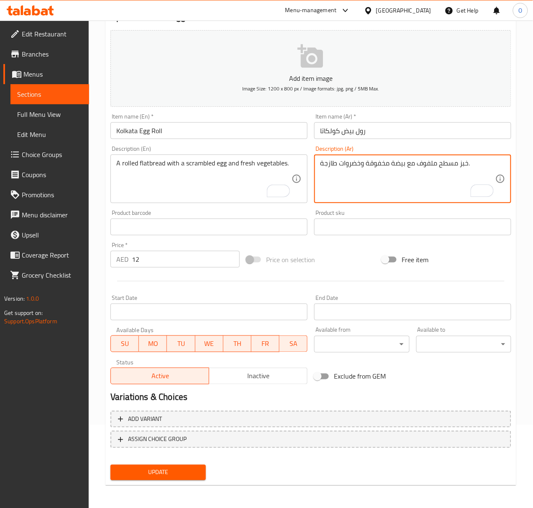
type textarea "خبز مسطح ملفوف مع بيضة مخفوقة وخضروات طازجة."
click at [135, 472] on span "Update" at bounding box center [158, 472] width 82 height 10
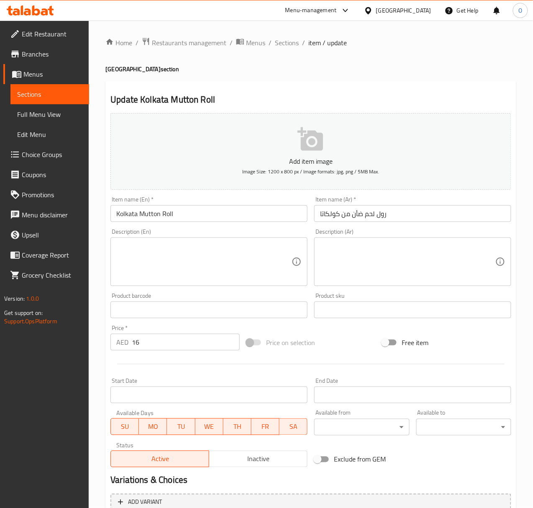
click at [342, 211] on input "رول لحم ضأن من كولكاتا" at bounding box center [412, 213] width 197 height 17
click at [342, 213] on input "رول لحم ضأن من كولكاتا" at bounding box center [412, 213] width 197 height 17
click at [344, 216] on input "رول لحم ضأن من كولكاتا" at bounding box center [412, 213] width 197 height 17
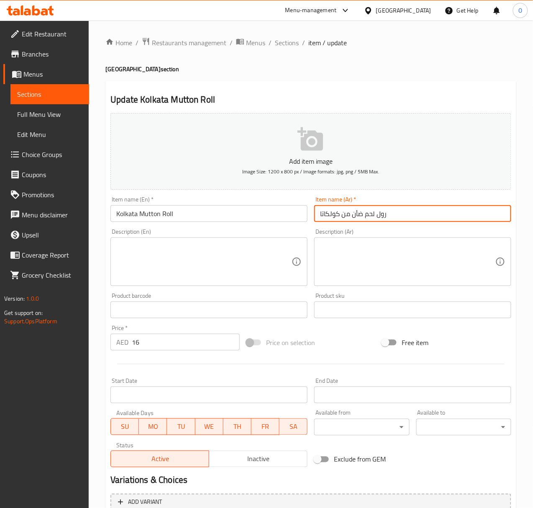
click at [344, 216] on input "رول لحم ضأن من كولكاتا" at bounding box center [412, 213] width 197 height 17
type input "رول لحم ضأن كولكاتا"
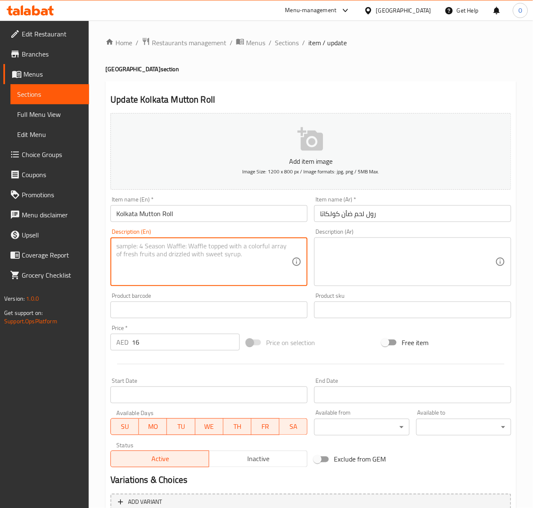
click at [152, 277] on textarea at bounding box center [203, 262] width 175 height 40
paste textarea "A rolled flatbread with spiced shredded lamb."
type textarea "A rolled flatbread with spiced shredded lamb."
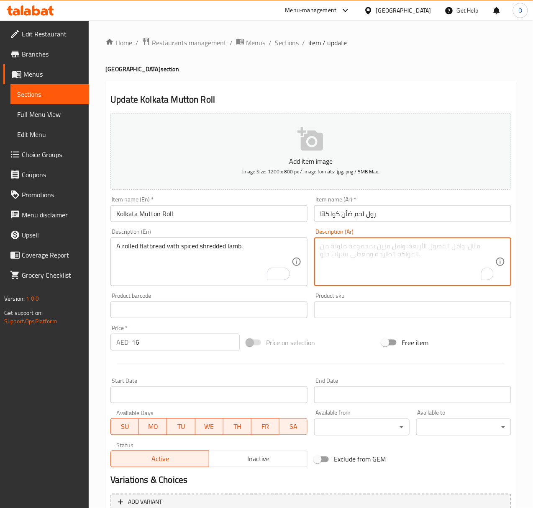
paste textarea "خبز مسطح ملفوف مع لحم ضأن مبشور متبل."
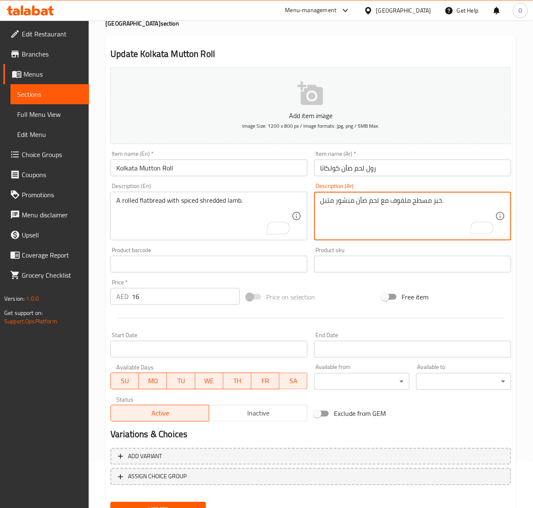
scroll to position [83, 0]
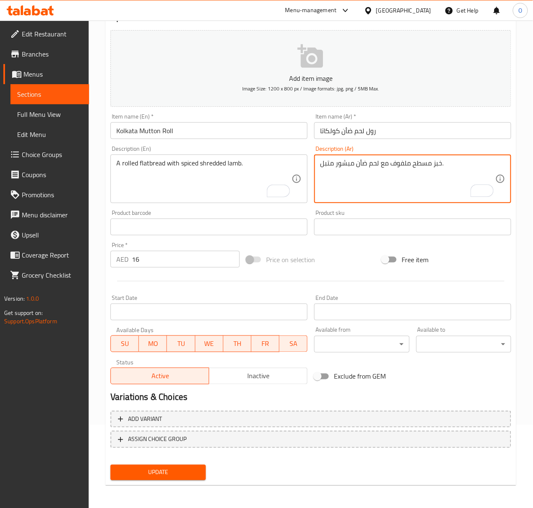
type textarea "خبز مسطح ملفوف مع لحم ضأن مبشور متبل."
click at [152, 469] on span "Update" at bounding box center [158, 472] width 82 height 10
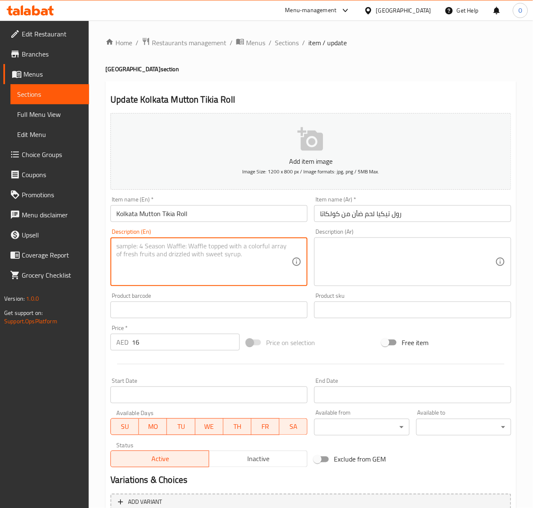
click at [136, 265] on textarea at bounding box center [203, 262] width 175 height 40
paste textarea "A rolled flatbread with a spiced ground lamb patty."
type textarea "A rolled flatbread with a spiced ground lamb patty."
click at [145, 218] on input "Kolkata Mutton Tikia Roll" at bounding box center [209, 213] width 197 height 17
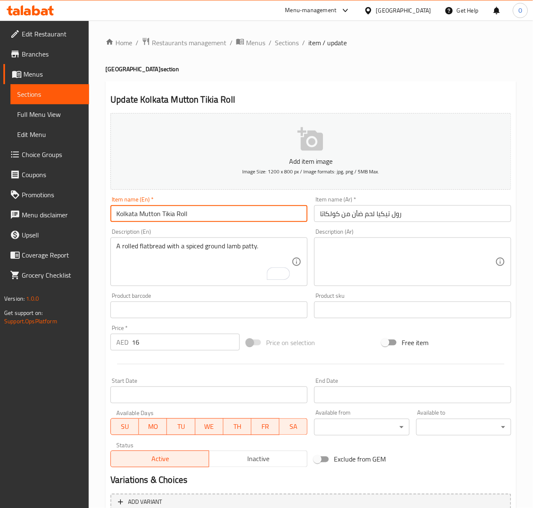
click at [145, 218] on input "Kolkata Mutton Tikia Roll" at bounding box center [209, 213] width 197 height 17
click at [161, 221] on input "Kolkata Mutton Tikia Roll" at bounding box center [209, 213] width 197 height 17
type input "Kolkata Mutton Tikka Roll"
click at [386, 217] on input "رول تيكيا لحم ضأن من كولكاتا" at bounding box center [412, 213] width 197 height 17
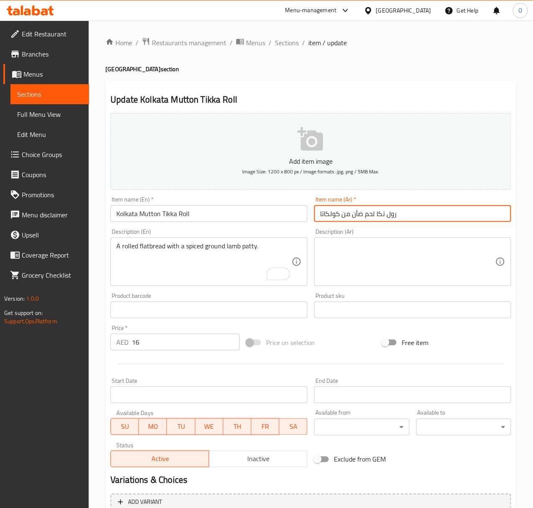
click at [378, 221] on input "رول تكا لحم ضأن من كولكاتا" at bounding box center [412, 213] width 197 height 17
click at [349, 215] on input "رول لحم ضأن من كولكاتا" at bounding box center [412, 213] width 197 height 17
paste input "تكا"
click at [342, 213] on input "رول لحم ضأن تكا من كولكاتا" at bounding box center [412, 213] width 197 height 17
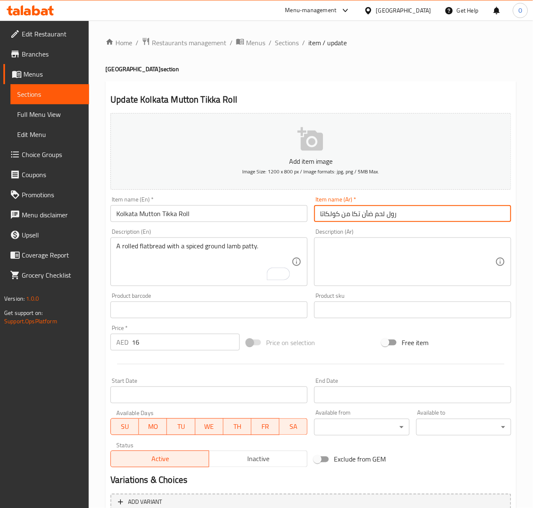
click at [342, 213] on input "رول لحم ضأن تكا من كولكاتا" at bounding box center [412, 213] width 197 height 17
click at [345, 214] on input "رول لحم ضأن تكا من كولكاتا" at bounding box center [412, 213] width 197 height 17
type input "رول لحم ضأن تكا كولكاتا"
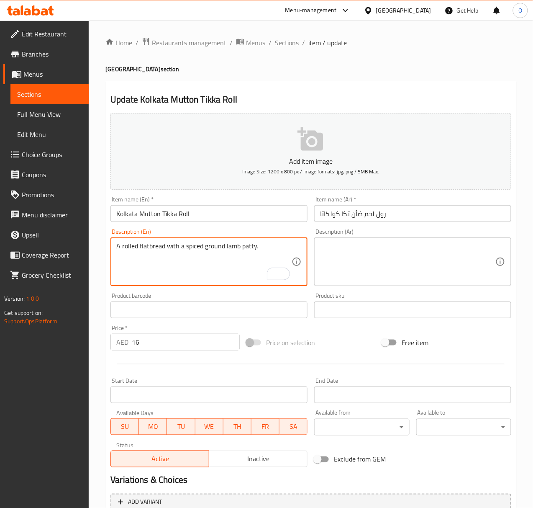
click at [250, 255] on textarea "A rolled flatbread with a spiced ground lamb patty." at bounding box center [203, 262] width 175 height 40
drag, startPoint x: 366, startPoint y: 232, endPoint x: 357, endPoint y: 248, distance: 18.9
click at [366, 232] on div "Description (Ar) Description (Ar)" at bounding box center [412, 257] width 197 height 57
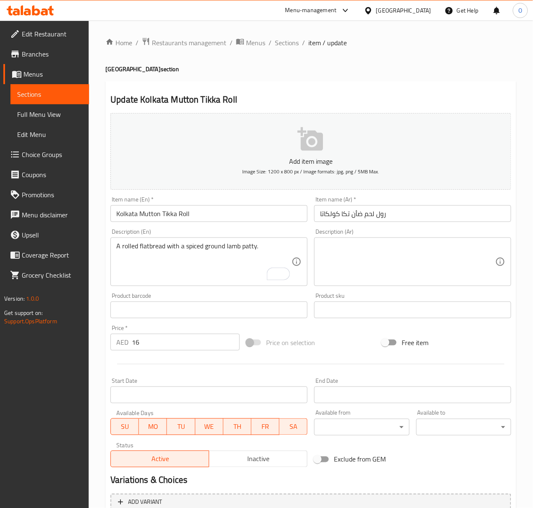
click at [355, 255] on textarea at bounding box center [407, 262] width 175 height 40
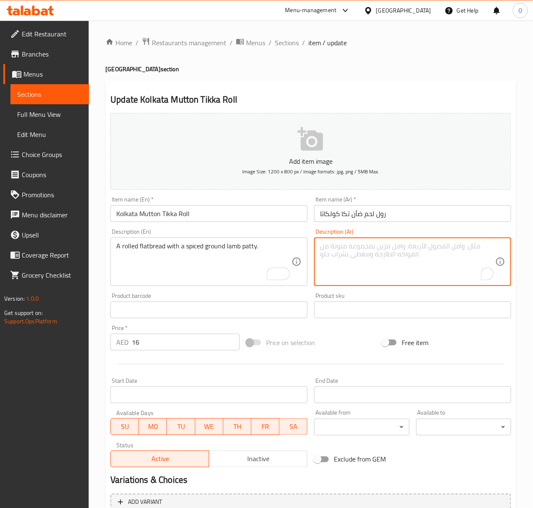
paste textarea "خبز مسطح ملفوف مع قطعة لحم ضأن مفروم متبل."
click at [394, 249] on textarea "خبز مسطح ملفوف مع قطعة لحم ضأن مفروم متبل." at bounding box center [407, 262] width 175 height 40
type textarea "خبز مسطح ملفوف مع شريحة لحم ضأن مفروم متبل."
click at [259, 224] on div "Item name (En)   * Kolkata Mutton Tikka Roll Item name (En) *" at bounding box center [209, 209] width 204 height 32
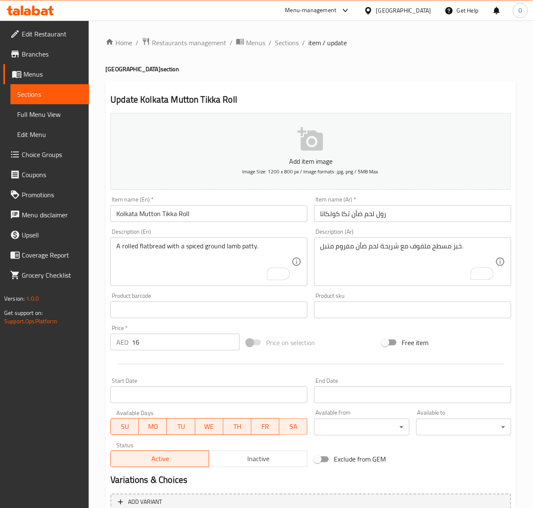
click at [265, 212] on input "Kolkata Mutton Tikka Roll" at bounding box center [209, 213] width 197 height 17
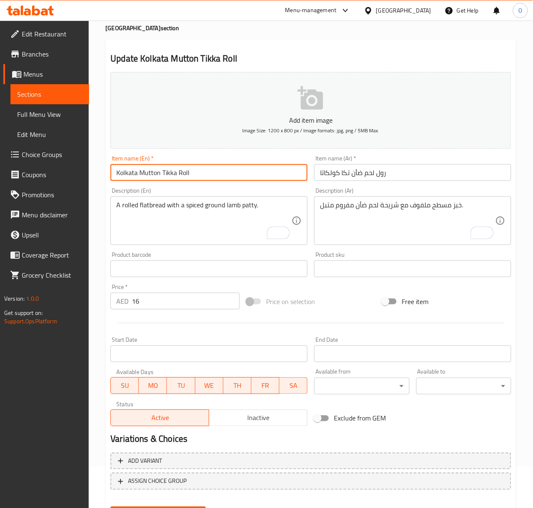
scroll to position [83, 0]
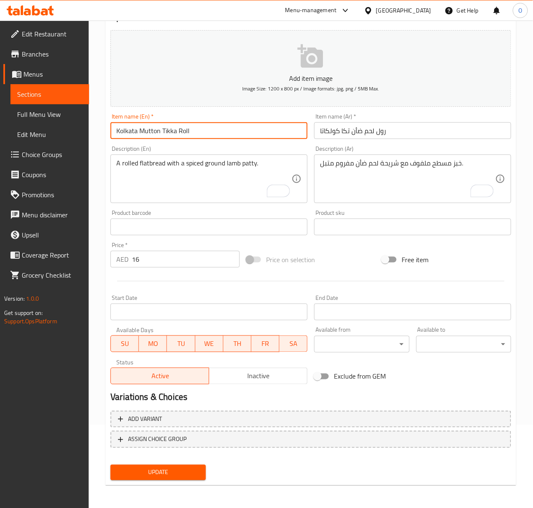
click at [149, 469] on span "Update" at bounding box center [158, 472] width 82 height 10
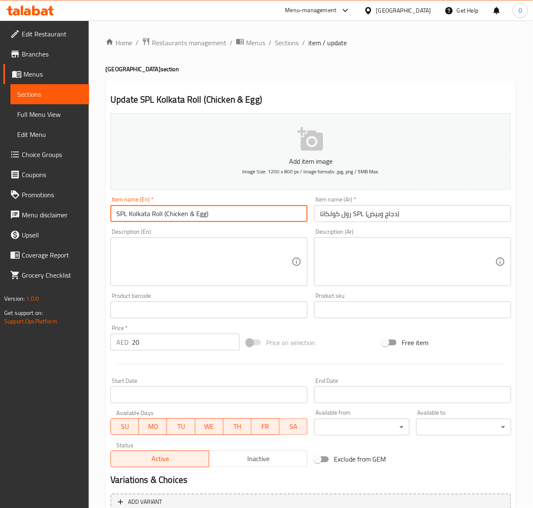
click at [166, 216] on input "SPL Kolkata Roll (Chicken & Egg)" at bounding box center [209, 213] width 197 height 17
drag, startPoint x: 196, startPoint y: 216, endPoint x: 193, endPoint y: 212, distance: 5.6
click at [193, 212] on input "SPL Kolkata Roll - Chicken & Egg)" at bounding box center [209, 213] width 197 height 17
click at [224, 213] on input "SPL Kolkata Roll - Chicken And Egg)" at bounding box center [209, 213] width 197 height 17
type input "SPL Kolkata Roll - Chicken And Egg"
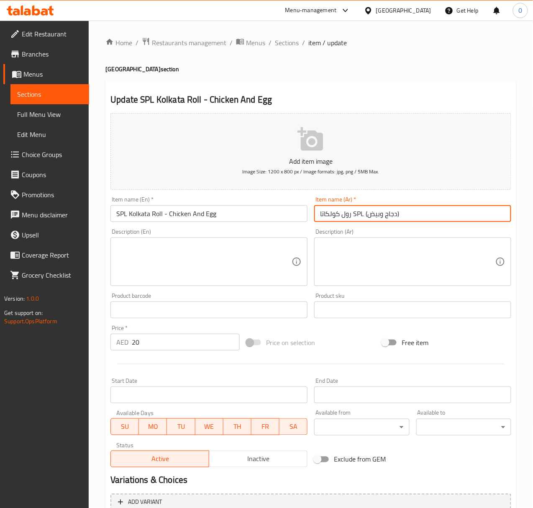
click at [362, 214] on input "رول كولكاتا SPL (دجاج وبيض)" at bounding box center [412, 213] width 197 height 17
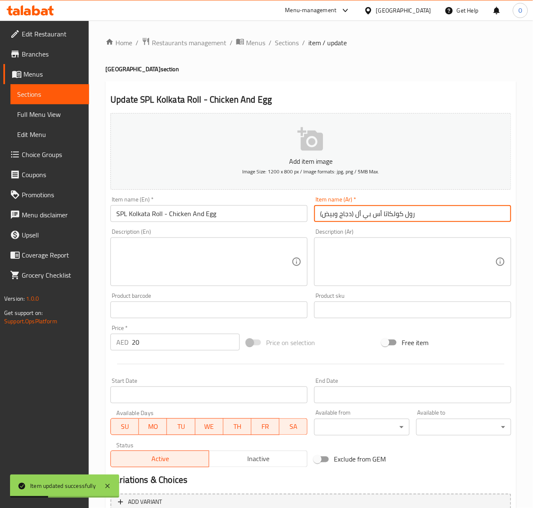
click at [354, 217] on input "رول كولكاتا أس بي أل (دجاج وبيض)" at bounding box center [412, 213] width 197 height 17
click at [387, 214] on input "رول كولكاتا أس بي أل دجاج وبيض)" at bounding box center [412, 213] width 197 height 17
click at [349, 215] on input "رول أس بي أل دجاج وبيض)" at bounding box center [412, 213] width 197 height 17
paste input "كولكاتا"
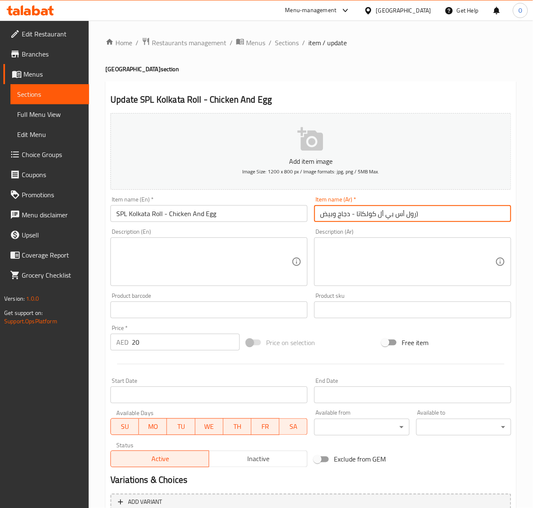
drag, startPoint x: 414, startPoint y: 213, endPoint x: 423, endPoint y: 214, distance: 9.0
click at [423, 214] on input "رول أس بي أل كولكاتا - دجاج وبيض)" at bounding box center [412, 213] width 197 height 17
type input "رول أس بي أل كولكاتا - دجاج وبيض"
click at [268, 265] on textarea at bounding box center [203, 262] width 175 height 40
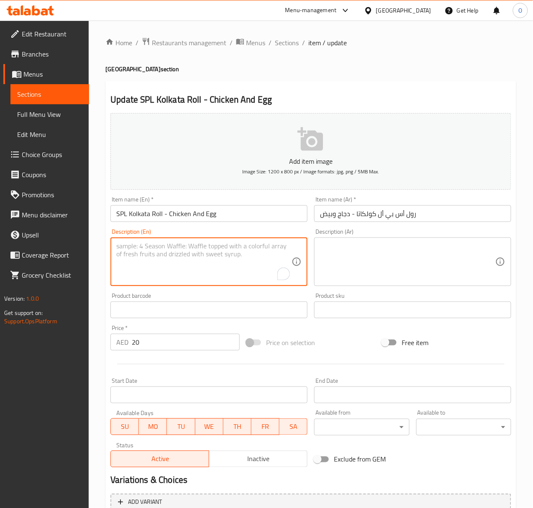
paste textarea "A rolled flatbread with both spiced chicken and egg."
type textarea "A rolled flatbread with both spiced chicken and egg."
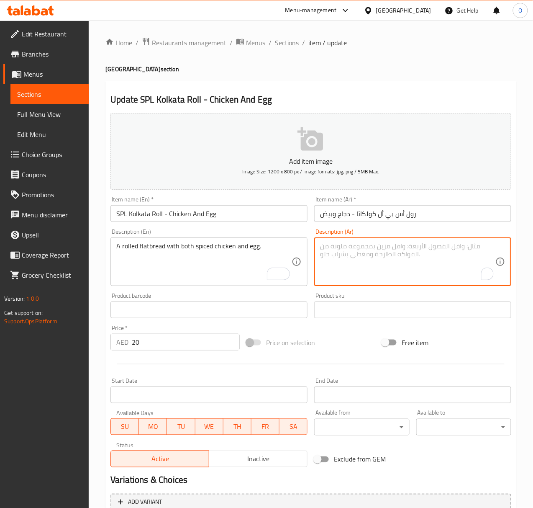
paste textarea "خبز مسطح ملفوف بالدجاج المتبل والبيض."
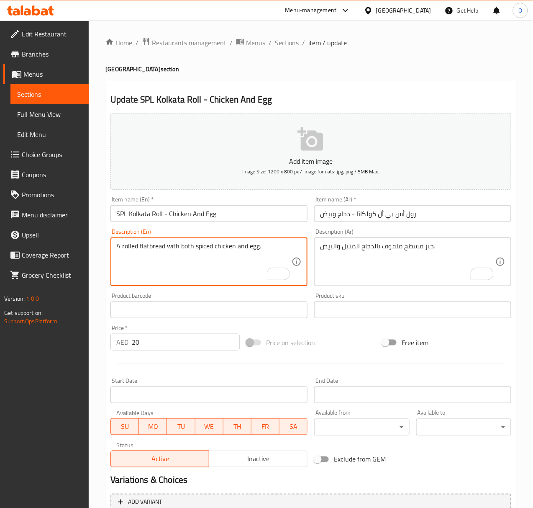
click at [209, 274] on textarea "A rolled flatbread with both spiced chicken and egg." at bounding box center [203, 262] width 175 height 40
click at [208, 268] on textarea "A rolled flatbread with both spiced chicken and egg." at bounding box center [203, 262] width 175 height 40
click at [209, 263] on textarea "A rolled flatbread with both spiced chicken and egg." at bounding box center [203, 262] width 175 height 40
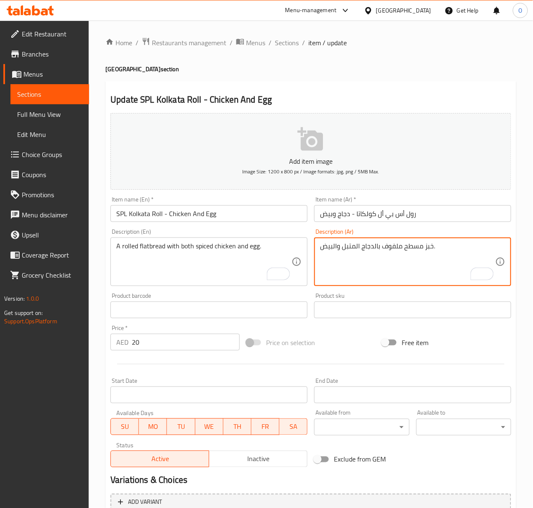
click at [434, 247] on textarea "خبز مسطح ملفوف بالدجاج المتبل والبيض." at bounding box center [407, 262] width 175 height 40
click at [433, 249] on textarea "خبز مسطح ملفوف بالدجاج المتبل والبيض." at bounding box center [407, 262] width 175 height 40
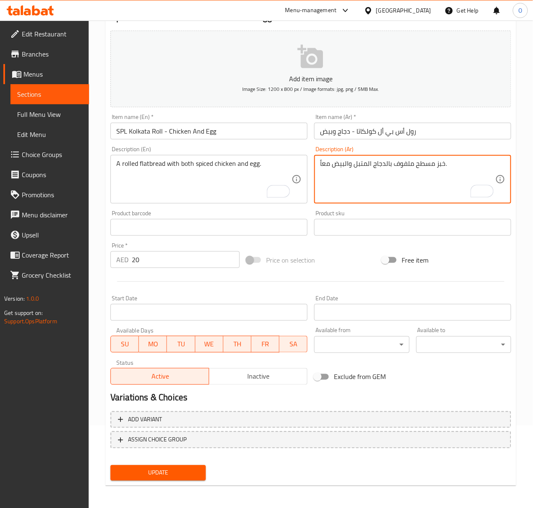
scroll to position [83, 0]
type textarea "خبز مسطح ملفوف بالدجاج المتبل والبيض معاً."
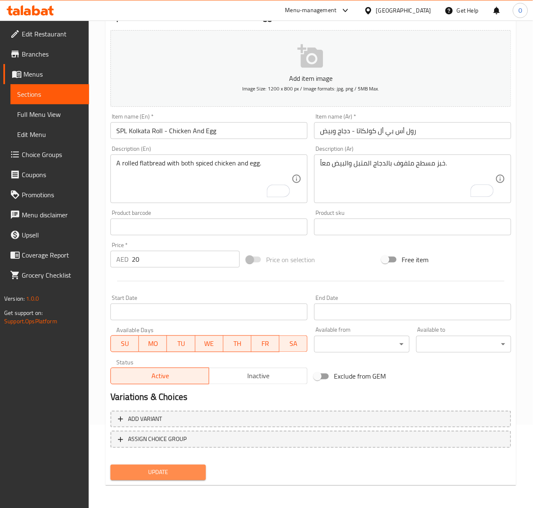
click at [183, 472] on span "Update" at bounding box center [158, 472] width 82 height 10
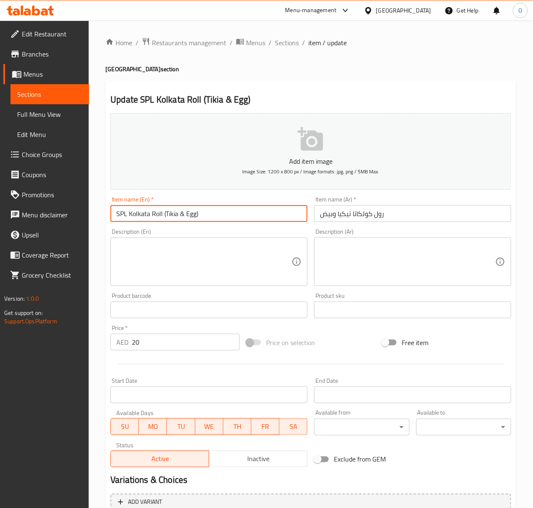
click at [163, 216] on input "SPL Kolkata Roll (Tikia & Egg)" at bounding box center [209, 213] width 197 height 17
click at [165, 216] on input "SPL Kolkata Roll (Tikka & Egg)" at bounding box center [209, 213] width 197 height 17
type input "SPL Kolkata Roll - Tikka And Egg"
click at [349, 218] on input "رول كولكاتا تيكيا وبيض" at bounding box center [412, 213] width 197 height 17
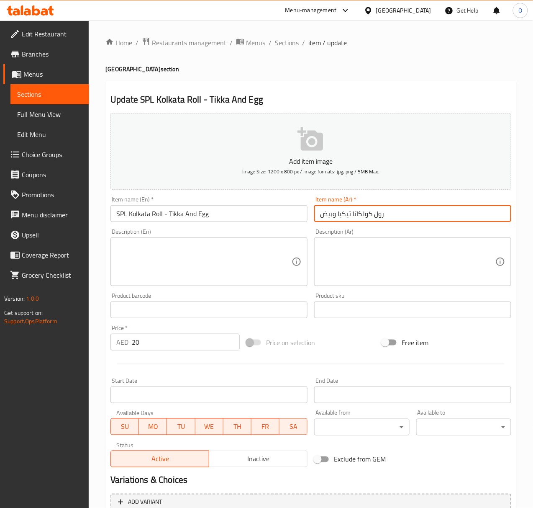
click at [349, 218] on input "رول كولكاتا تيكيا وبيض" at bounding box center [412, 213] width 197 height 17
click at [353, 216] on input "رول كولكاتا تيكيا وبيض" at bounding box center [412, 213] width 197 height 17
type input "رول كولكاتا أس بي أل - تكا وبيض"
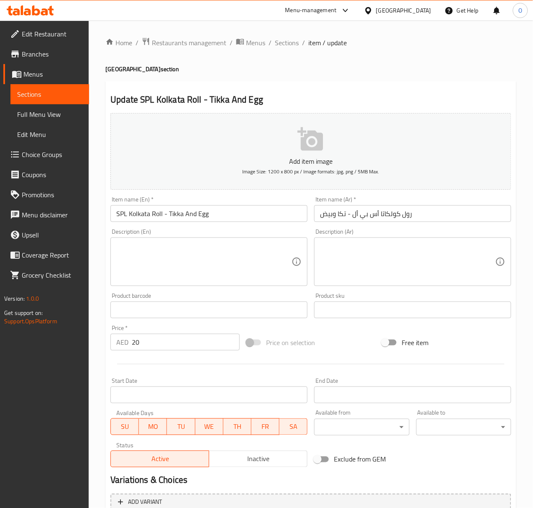
click at [200, 264] on textarea at bounding box center [203, 262] width 175 height 40
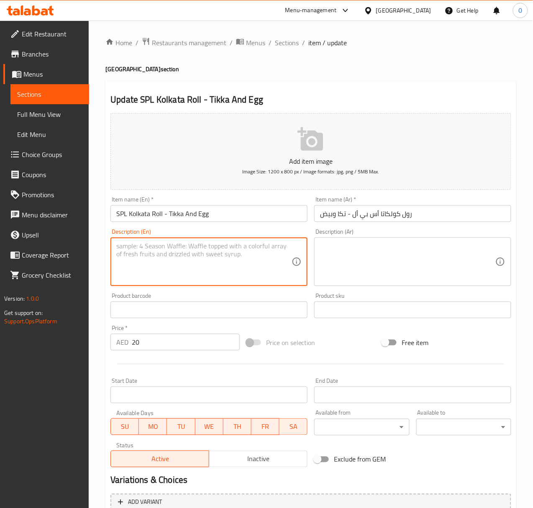
paste textarea "A rolled flatbread with a spiced patty and egg."
type textarea "A rolled flatbread with a spiced patty and egg."
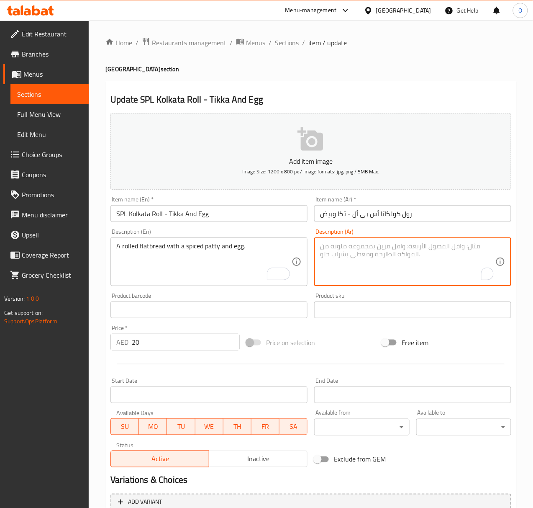
paste textarea "خبز مسطح ملفوف مع فطيرة متبلة وبيضة."
click at [369, 250] on textarea "خبز مسطح ملفوف مع فطيرة متبلة وبيضة." at bounding box center [407, 262] width 175 height 40
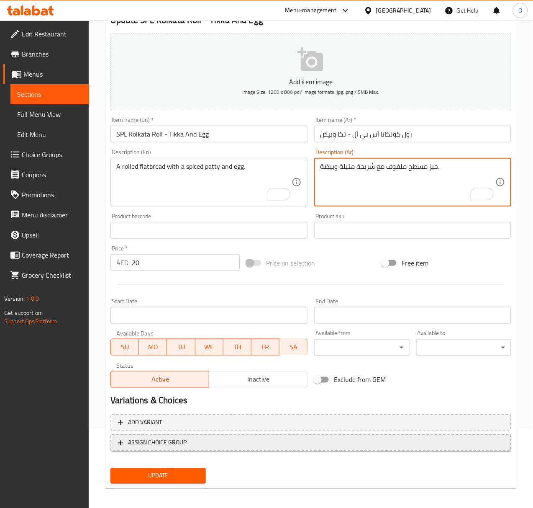
scroll to position [83, 0]
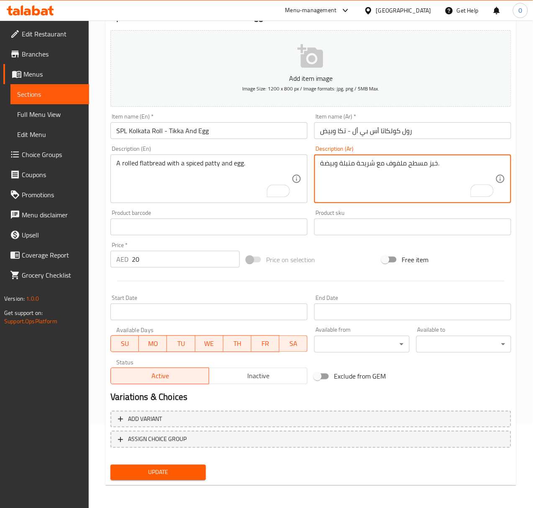
type textarea "خبز مسطح ملفوف مع شريحة متبلة وبيضة."
click at [191, 471] on span "Update" at bounding box center [158, 472] width 82 height 10
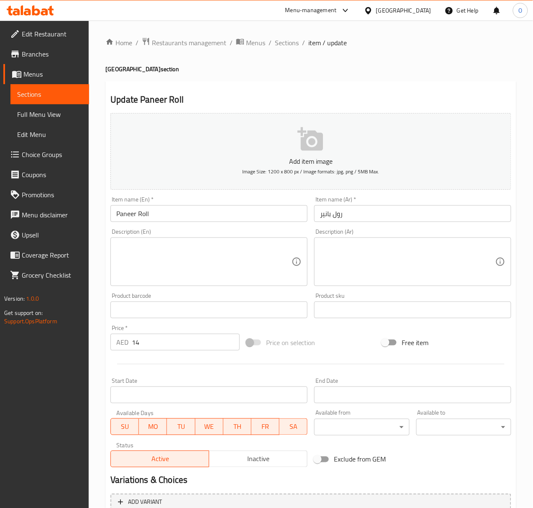
click at [163, 269] on textarea at bounding box center [203, 262] width 175 height 40
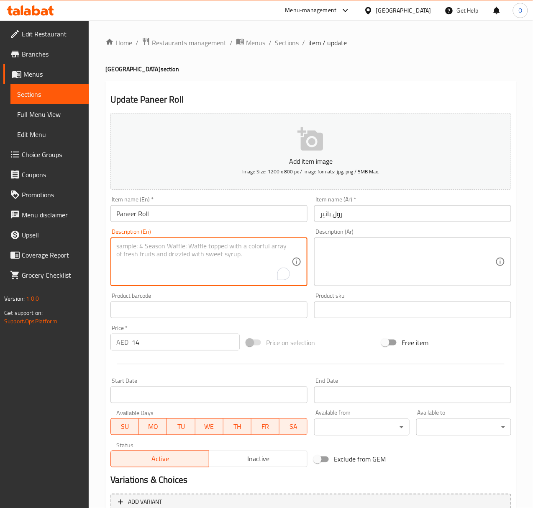
paste textarea "A rolled flatbread filled with spiced paneer."
type textarea "A rolled flatbread filled with spiced paneer."
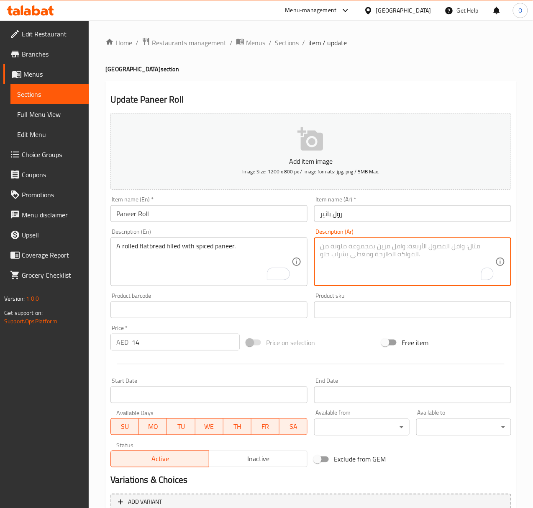
paste textarea "خبز مسطح ملفوف محشو بالجبنة البانير المتبلة."
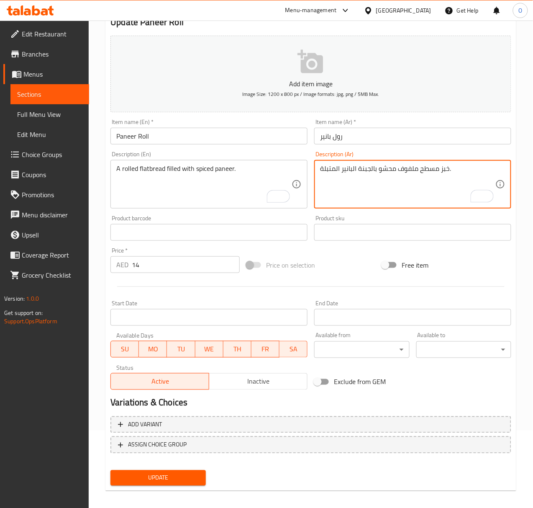
scroll to position [83, 0]
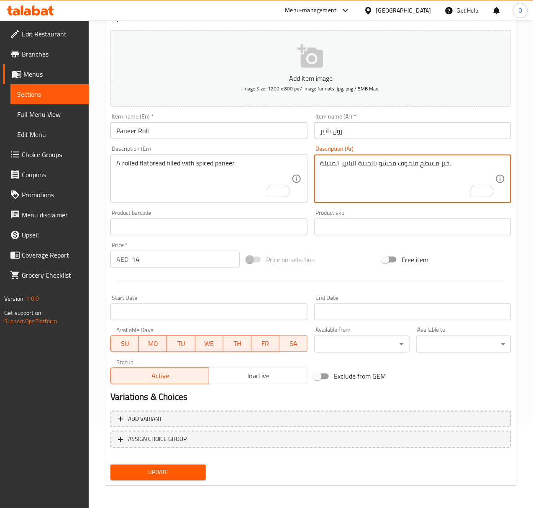
click at [357, 166] on textarea "خبز مسطح ملفوف محشو بالجبنة البانير المتبلة." at bounding box center [407, 179] width 175 height 40
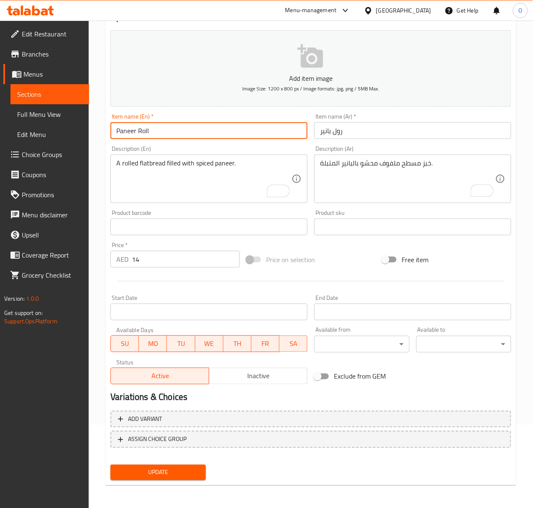
click at [242, 123] on input "Paneer Roll" at bounding box center [209, 130] width 197 height 17
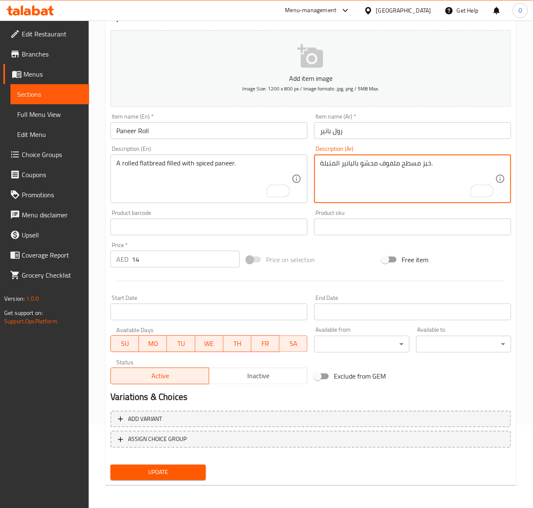
click at [431, 166] on textarea "خبز مسطح ملفوف محشو بالبانير المتبلة." at bounding box center [407, 179] width 175 height 40
type textarea "خبز مسطح ملفوف محشو بالبانير المتبل."
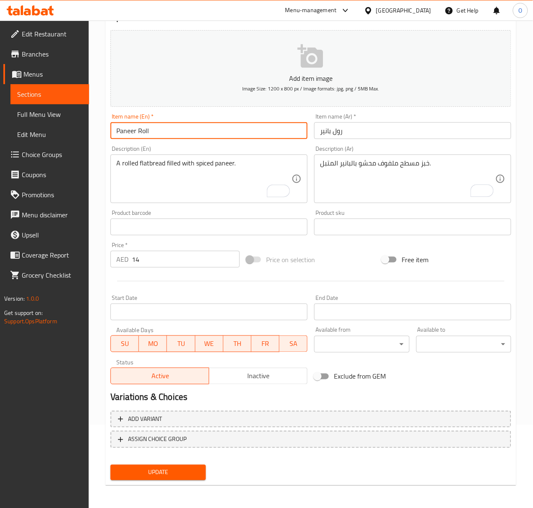
click at [257, 136] on input "Paneer Roll" at bounding box center [209, 130] width 197 height 17
click at [111, 465] on button "Update" at bounding box center [158, 472] width 95 height 15
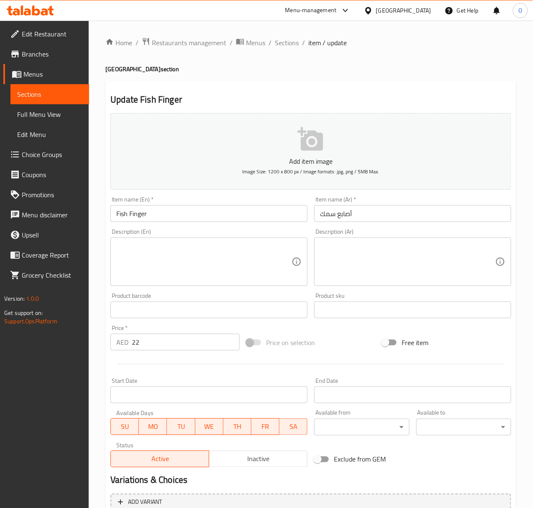
click at [156, 244] on textarea at bounding box center [203, 262] width 175 height 40
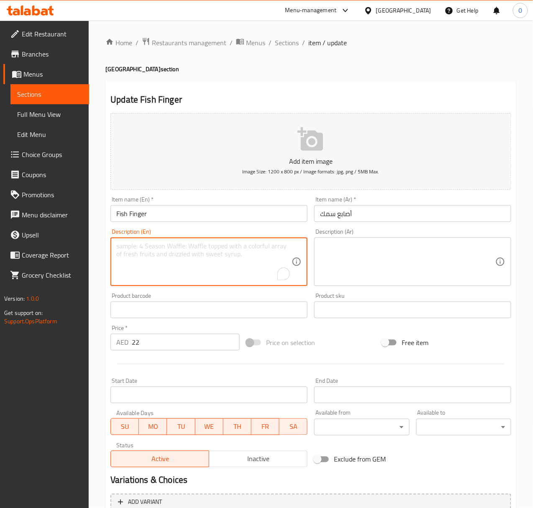
paste textarea "Strips of fish coated in breadcrumbs and deep-fried."
type textarea "Strips of fish coated in breadcrumbs and deep-fried."
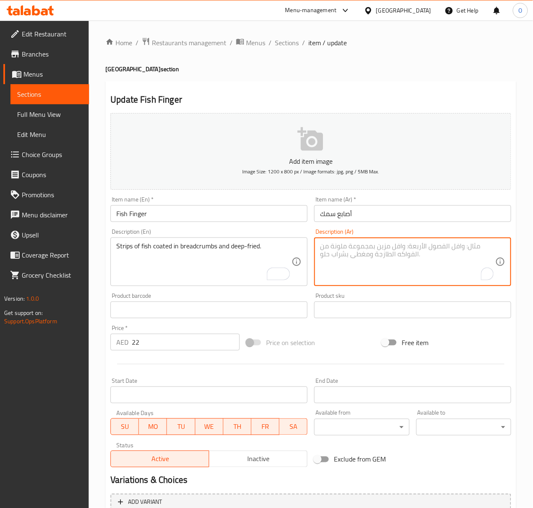
click at [384, 265] on textarea "To enrich screen reader interactions, please activate Accessibility in Grammarl…" at bounding box center [407, 262] width 175 height 40
paste textarea "شرائح من السمك مغطاة بفتات الخبز و[GEOGRAPHIC_DATA]."
click at [436, 242] on div "شرائح من السمك مغطاة بفتات الخبز و[GEOGRAPHIC_DATA]. Description (Ar)" at bounding box center [412, 261] width 197 height 49
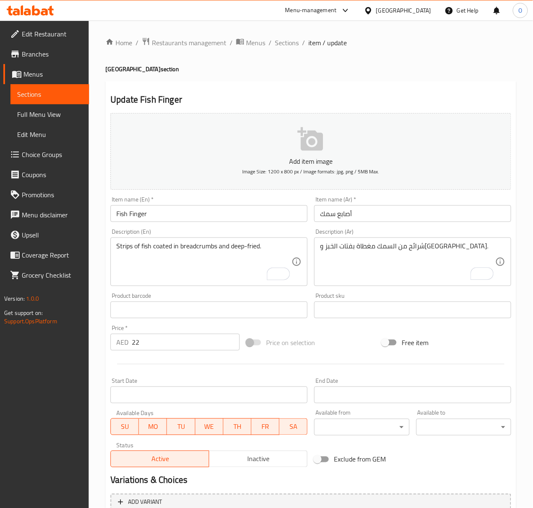
click at [436, 242] on div "شرائح من السمك مغطاة بفتات الخبز و[GEOGRAPHIC_DATA]. Description (Ar)" at bounding box center [412, 261] width 197 height 49
click at [436, 234] on div "Description (Ar) شرائح من السمك مغطاة بفتات الخبز و[GEOGRAPHIC_DATA]. Descripti…" at bounding box center [412, 257] width 197 height 57
drag, startPoint x: 436, startPoint y: 234, endPoint x: 425, endPoint y: 262, distance: 29.5
click at [436, 235] on div "Description (Ar) شرائح من السمك مغطاة بفتات الخبز ومقلية. Description (Ar)" at bounding box center [412, 257] width 197 height 57
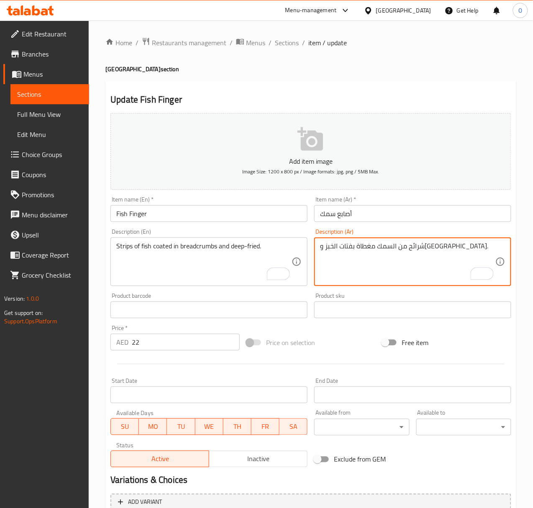
click at [431, 249] on textarea "شرائح من السمك مغطاة بفتات الخبز ومقلية." at bounding box center [407, 262] width 175 height 40
type textarea "أستربس من السمك مغطاة بفتات الخبز ومقلية."
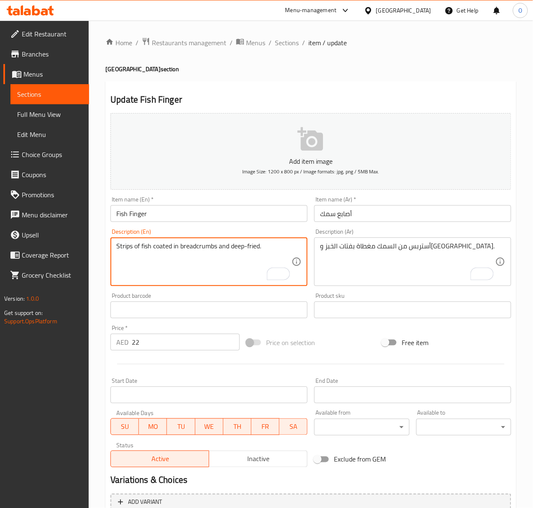
click at [199, 247] on textarea "Strips of fish coated in breadcrumbs and deep-fried." at bounding box center [203, 262] width 175 height 40
click at [265, 215] on input "Fish Finger" at bounding box center [209, 213] width 197 height 17
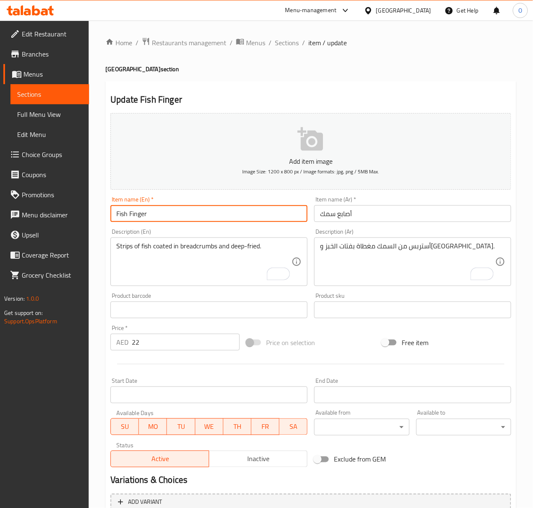
click at [128, 208] on input "Fish Cutlet" at bounding box center [209, 213] width 197 height 17
click at [131, 210] on input "Fish Cutlet" at bounding box center [209, 213] width 197 height 17
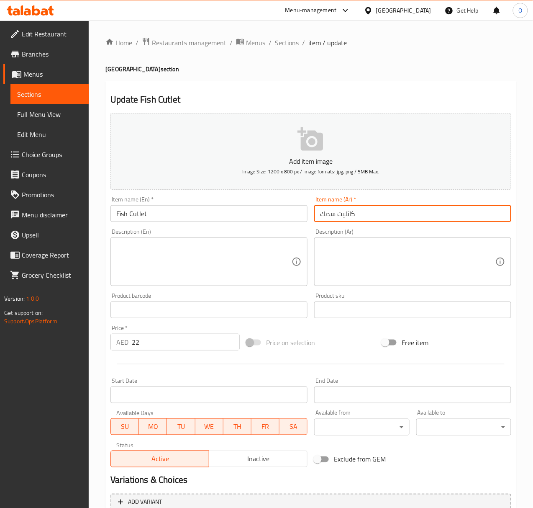
click at [342, 214] on input "كاتليت سمك" at bounding box center [412, 213] width 197 height 17
paste input "رحات"
click at [342, 214] on input "كاتليشرحاتت سمك" at bounding box center [412, 213] width 197 height 17
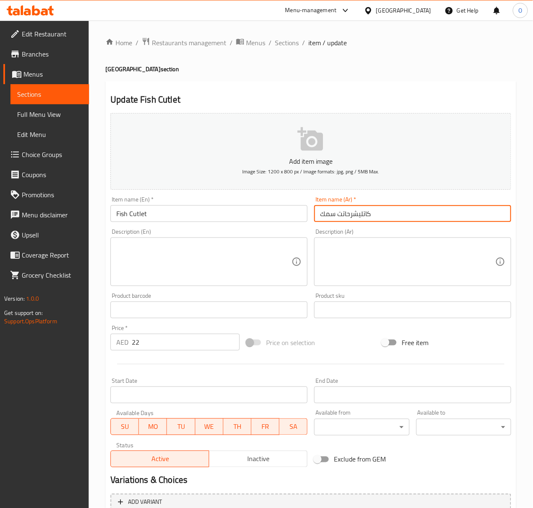
paste input "شرحات"
type input "شرحات سمك"
click at [225, 257] on textarea at bounding box center [203, 262] width 175 height 40
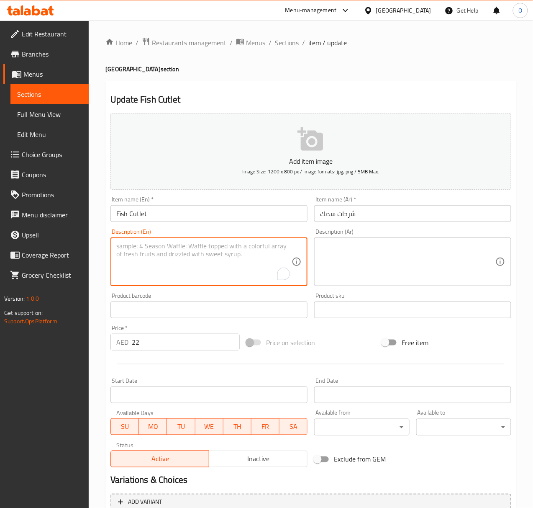
paste textarea "A deep-fried patty made from minced fish and potatoes."
type textarea "A deep-fried patty made from minced fish and potatoes."
click at [376, 265] on textarea at bounding box center [407, 262] width 175 height 40
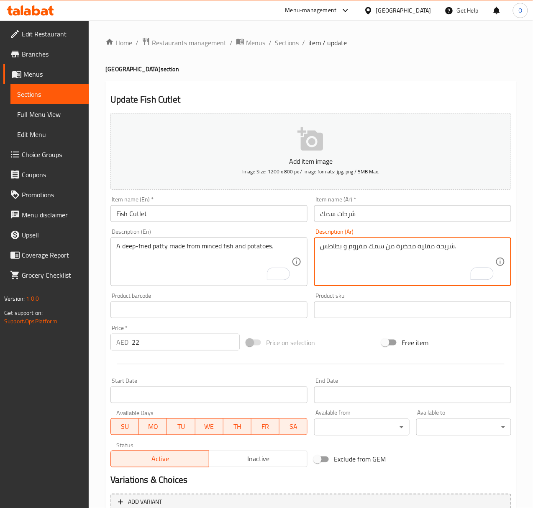
type textarea "شريحة مقلية محضرة من سمك مفروم و بطاطس."
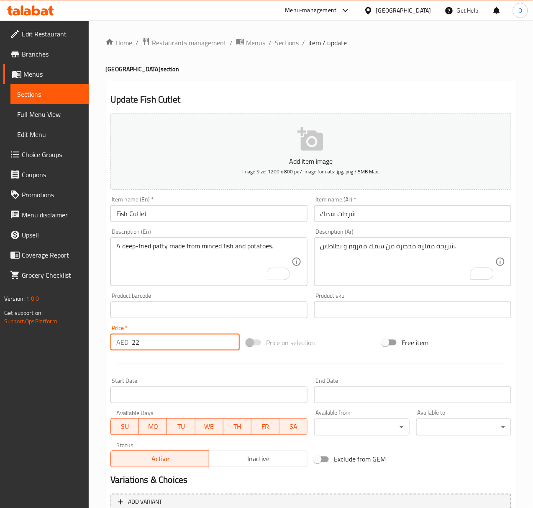
click at [206, 342] on input "22" at bounding box center [186, 342] width 108 height 17
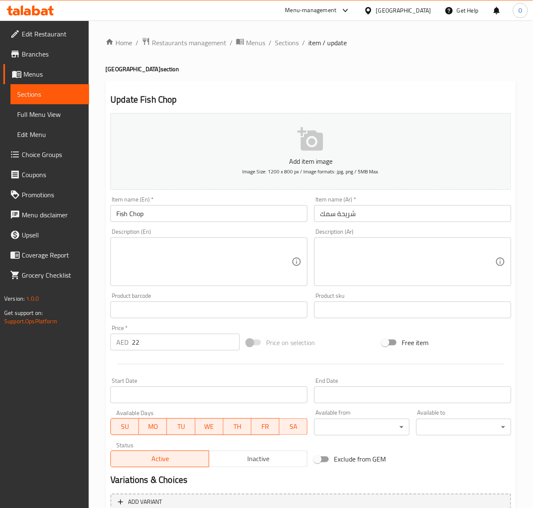
click at [188, 250] on textarea at bounding box center [203, 262] width 175 height 40
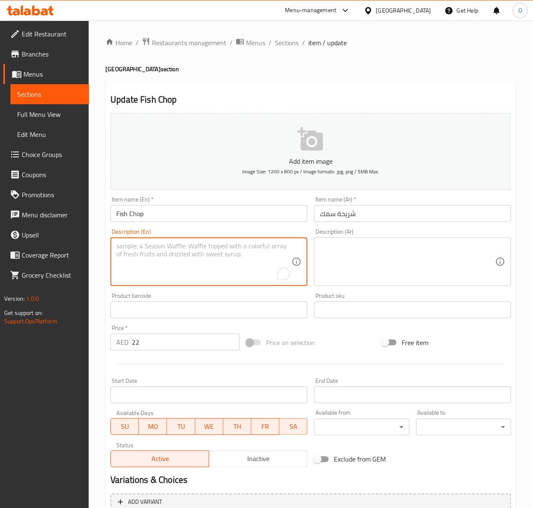
paste textarea "A deep-fried patty made with spiced minced fish."
type textarea "A deep-fried patty made with spiced minced fish."
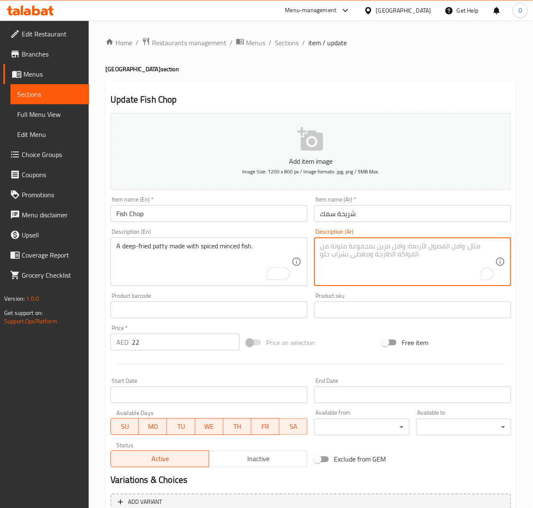
click at [372, 265] on textarea "To enrich screen reader interactions, please activate Accessibility in Grammarl…" at bounding box center [407, 262] width 175 height 40
type textarea "شريحة مقلية محشرو من سمك مفروم متبل."
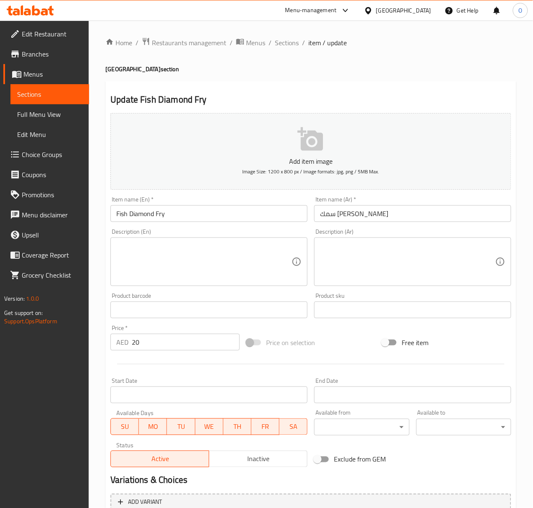
click at [158, 277] on textarea at bounding box center [203, 262] width 175 height 40
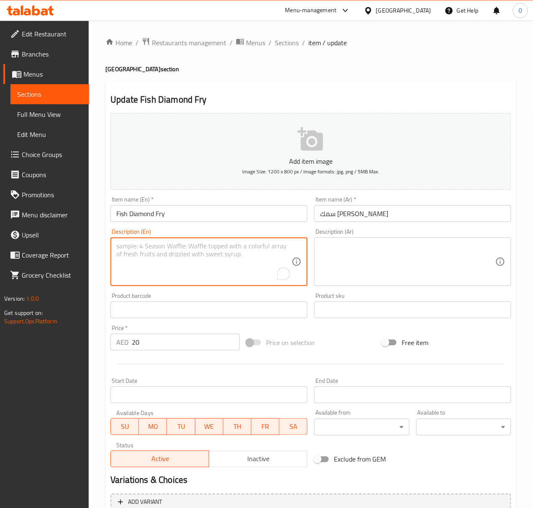
paste textarea "Diamond-shaped pieces of fish coated in a crispy batter and fried."
type textarea "Diamond-shaped pieces of fish coated in a crispy batter and fried."
click at [389, 258] on textarea at bounding box center [407, 262] width 175 height 40
click at [165, 265] on textarea "Diamond-shaped pieces of fish coated in a crispy batter and fried." at bounding box center [203, 262] width 175 height 40
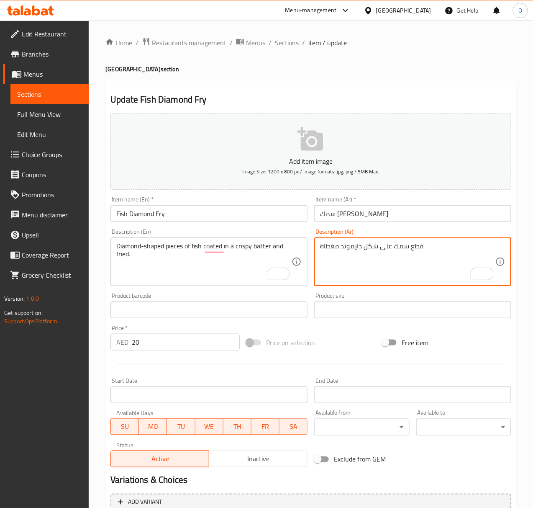
click at [331, 248] on textarea "قطع سمك على شكل دايموند مغطاة" at bounding box center [407, 262] width 175 height 40
paste textarea "بعجينة مقرمشة و[GEOGRAPHIC_DATA]."
click at [281, 214] on input "Fish Diamond Fry" at bounding box center [209, 213] width 197 height 17
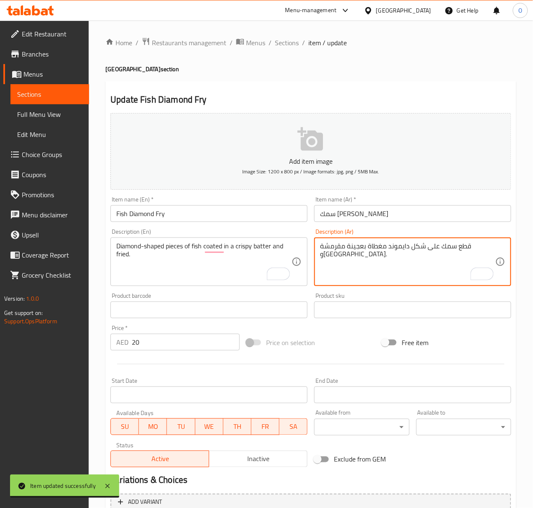
click at [401, 249] on textarea "قطع سمك على شكل دايموند مغطاة بعجينة مقرمشة و[GEOGRAPHIC_DATA]." at bounding box center [407, 262] width 175 height 40
paste textarea "لف"
click at [384, 250] on textarea "قطع سمك على شكل دايموند مغلفة بعجينة مقرمشة و[GEOGRAPHIC_DATA]." at bounding box center [407, 262] width 175 height 40
type textarea "قطع سمك على شكل دايموند مغلفة بعجينة مقرمشة و[GEOGRAPHIC_DATA]."
click at [214, 203] on div "Item name (En)   * Fish Diamond Fry Item name (En) *" at bounding box center [209, 209] width 197 height 26
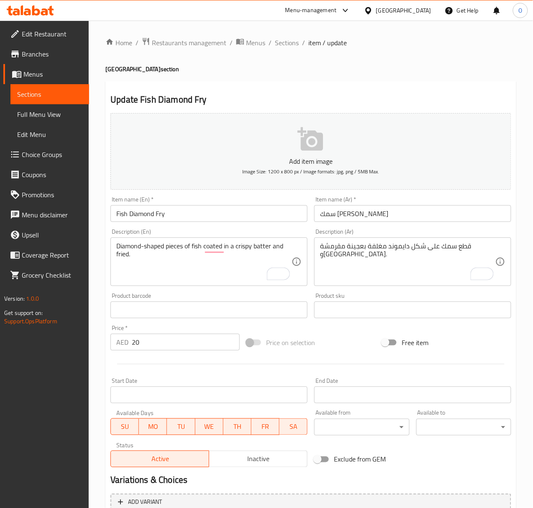
click at [209, 213] on input "Fish Diamond Fry" at bounding box center [209, 213] width 197 height 17
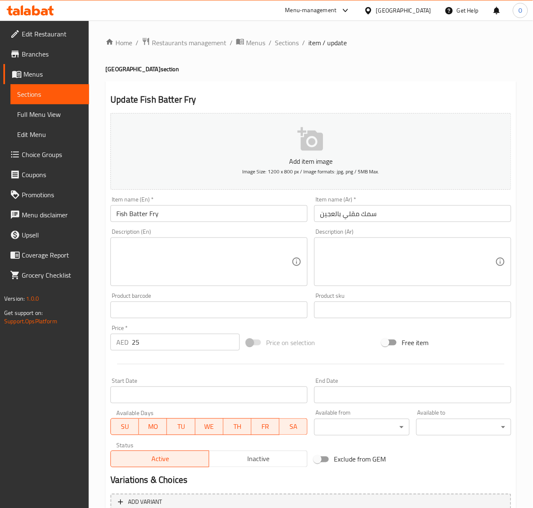
click at [198, 249] on textarea at bounding box center [203, 262] width 175 height 40
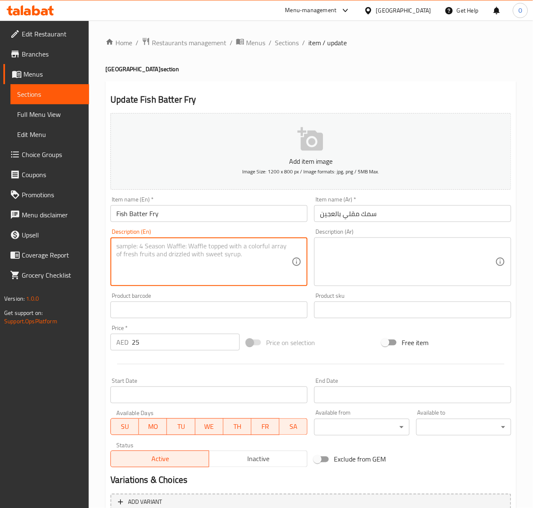
paste textarea "Fish fillets coated in a light batter and deep-fried."
type textarea "Fish fillets coated in a light batter and deep-fried."
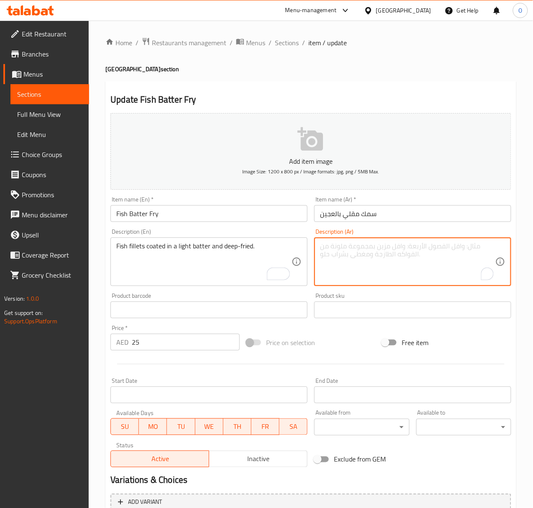
paste textarea "شرائح السمك المغلفة بعجينة خفيفة والمقلية."
click at [426, 248] on textarea "شرائح السمك المغلفة بعجينة خفيفة والمقلية." at bounding box center [407, 262] width 175 height 40
click at [434, 247] on textarea "شرائح سمك المغلفة بعجينة خفيفة والمقلية." at bounding box center [407, 262] width 175 height 40
click at [404, 248] on textarea "سمك المغلفة بعجينة خفيفة والمقلية." at bounding box center [407, 262] width 175 height 40
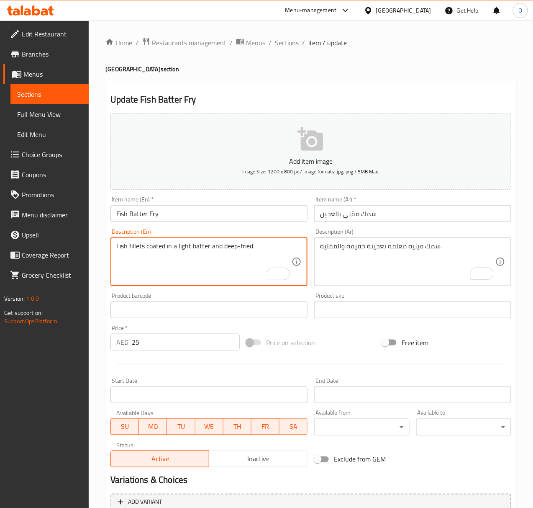
click at [161, 245] on textarea "Fish fillets coated in a light batter and deep-fried." at bounding box center [203, 262] width 175 height 40
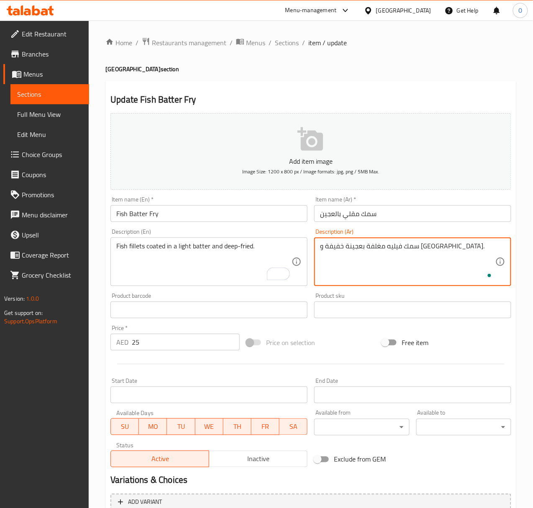
type textarea "سمك فيليه مغلفة بعجينة خفيفة و [GEOGRAPHIC_DATA]."
click at [255, 212] on input "Fish Batter Fry" at bounding box center [209, 213] width 197 height 17
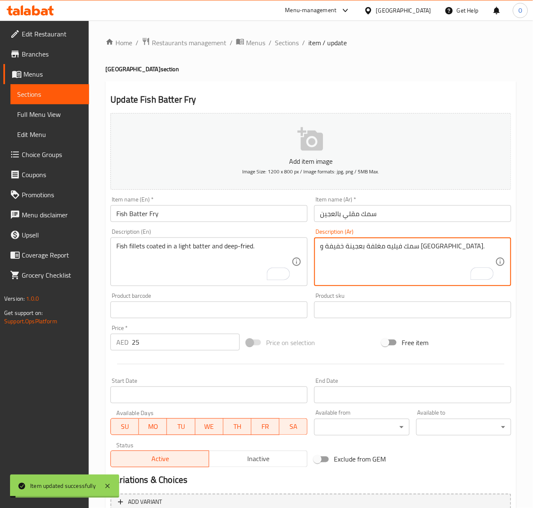
click at [392, 247] on textarea "سمك فيليه مغلفة بعجينة خفيفة و [GEOGRAPHIC_DATA]." at bounding box center [407, 262] width 175 height 40
click at [221, 212] on input "Fish Batter Fry" at bounding box center [209, 213] width 197 height 17
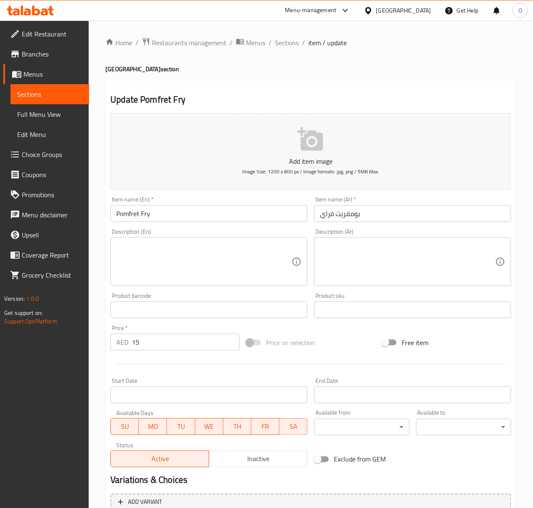
click at [186, 250] on textarea at bounding box center [203, 262] width 175 height 40
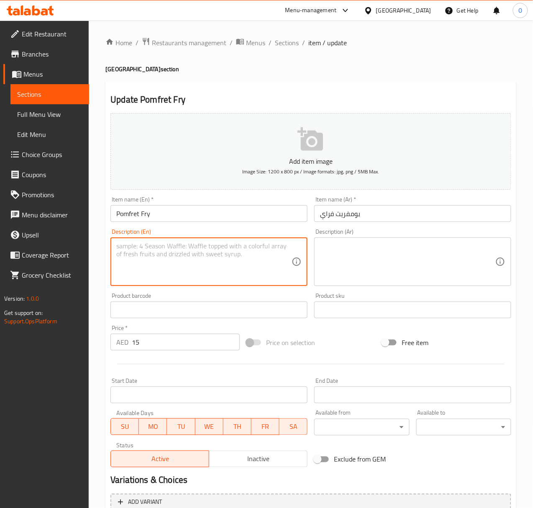
paste textarea "Whole pomfret fish seasoned and pan-fried."
type textarea "Whole pomfret fish seasoned and pan-fried."
click at [144, 242] on div "Whole pomfret fish seasoned and pan-fried. Description (En)" at bounding box center [209, 261] width 197 height 49
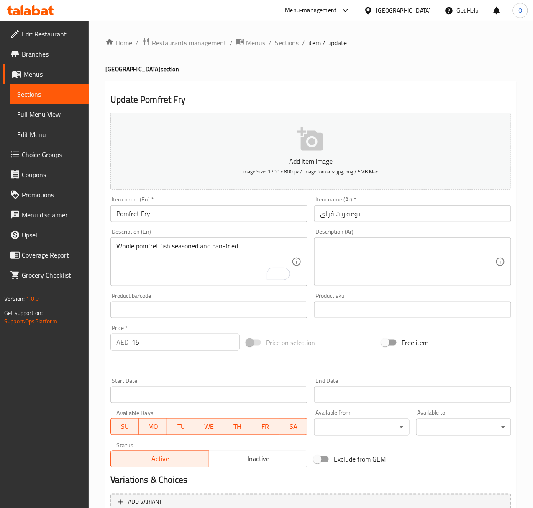
click at [144, 242] on div "Whole pomfret fish seasoned and pan-fried. Description (En)" at bounding box center [209, 261] width 197 height 49
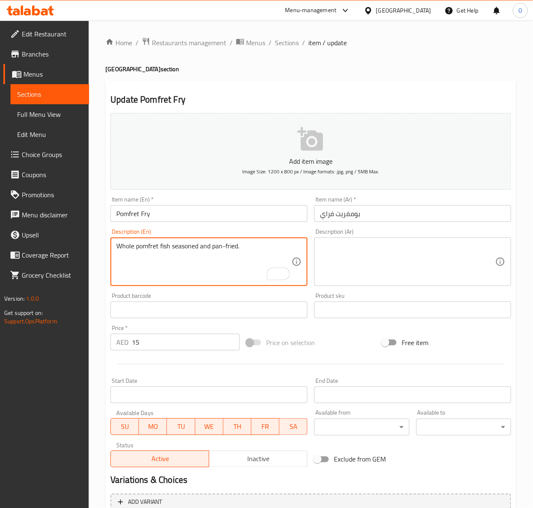
click at [131, 215] on input "Pomfret Fry" at bounding box center [209, 213] width 197 height 17
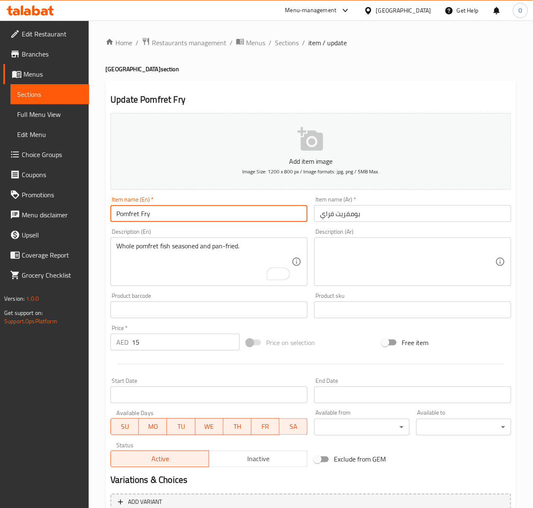
click at [131, 215] on input "Pomfret Fry" at bounding box center [209, 213] width 197 height 17
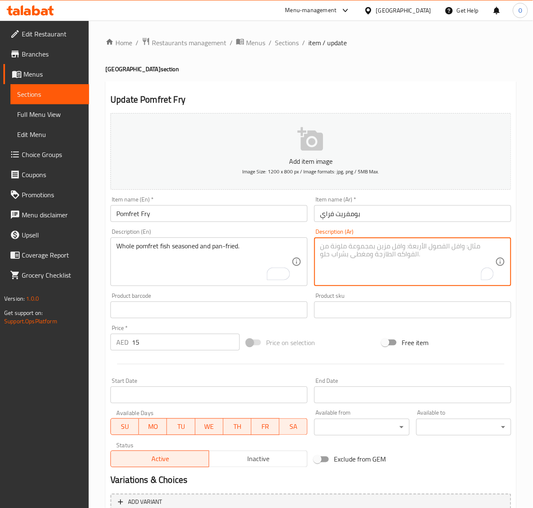
click at [344, 272] on textarea "To enrich screen reader interactions, please activate Accessibility in Grammarl…" at bounding box center [407, 262] width 175 height 40
paste textarea "سمك بومفريت"
type textarea "سمك بومفريت كامل متبل و مقلي"
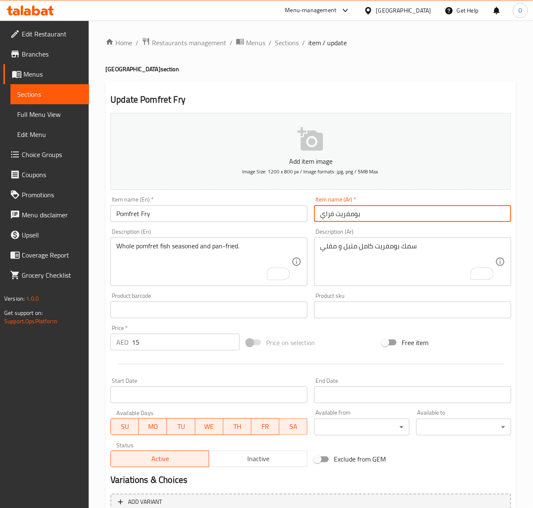
click at [332, 220] on input "بومفريت فراي" at bounding box center [412, 213] width 197 height 17
type input "بومفريت مقلي"
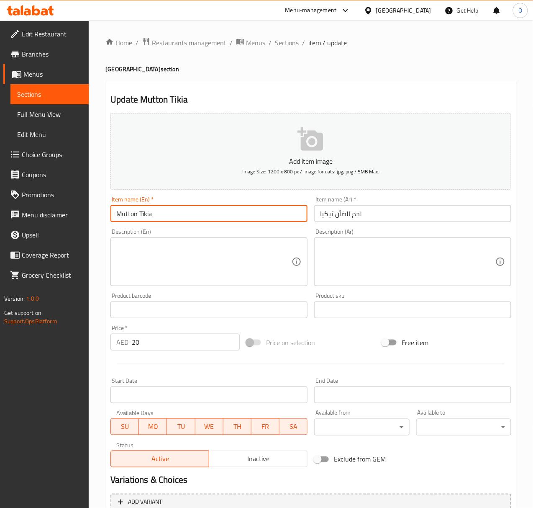
click at [150, 217] on input "Mutton Tikia" at bounding box center [209, 213] width 197 height 17
type input "Mutton Tikka"
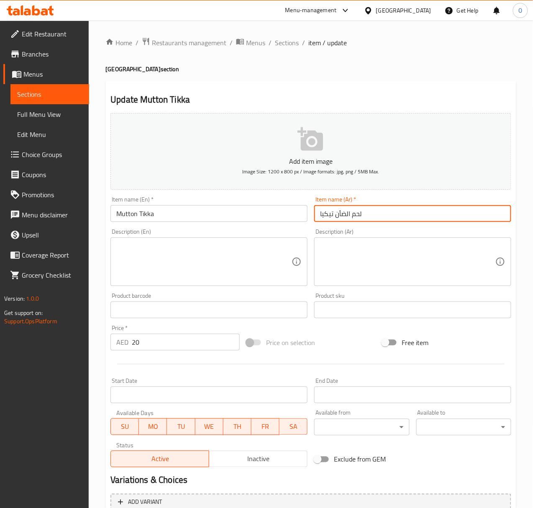
click at [344, 215] on input "لحم الضأن تيكيا" at bounding box center [412, 213] width 197 height 17
click at [324, 217] on input "لحم ضأن تيكيا" at bounding box center [412, 213] width 197 height 17
click at [327, 220] on input "لحم ضأن تيكيا" at bounding box center [412, 213] width 197 height 17
click at [321, 218] on input "لحم ضأن تكيا" at bounding box center [412, 213] width 197 height 17
type input "لحم ضأن تكا"
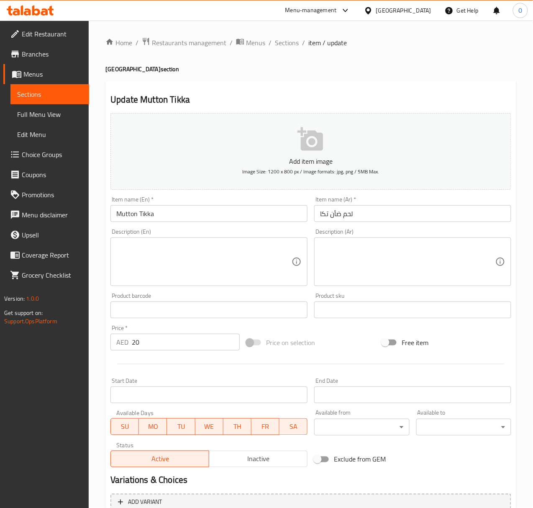
click at [229, 272] on textarea at bounding box center [203, 262] width 175 height 40
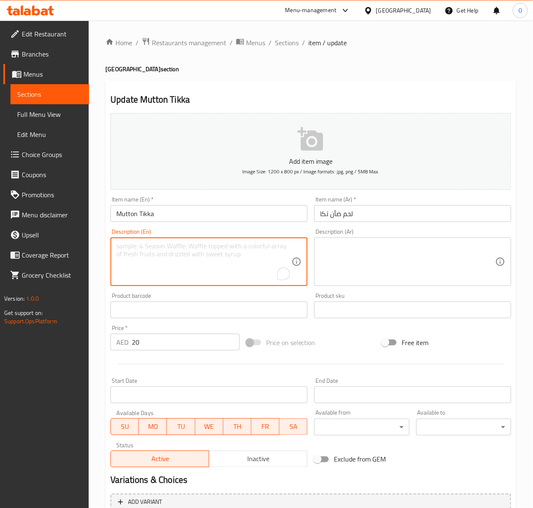
paste textarea "A spiced, pan-fried patty made from ground lamb."
type textarea "A spiced, pan-fried patty made from ground lamb."
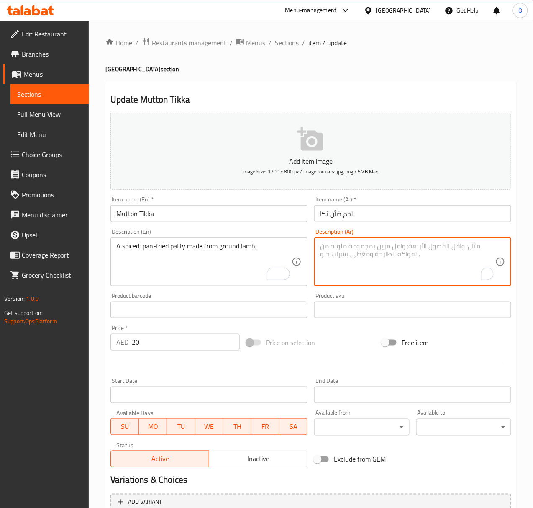
click at [415, 259] on textarea "To enrich screen reader interactions, please activate Accessibility in Grammarl…" at bounding box center [407, 262] width 175 height 40
paste textarea "فطيرة متبلة ومقلية مصنوعة من لحم الضأن المفروم."
click at [453, 246] on textarea "فطيرة متبلة ومقلية مصنوعة من لحم الضأن المفروم." at bounding box center [407, 262] width 175 height 40
click at [412, 250] on textarea "شريحة متبلة ومقلية مصنوعة من لحم الضأن المفروم." at bounding box center [407, 262] width 175 height 40
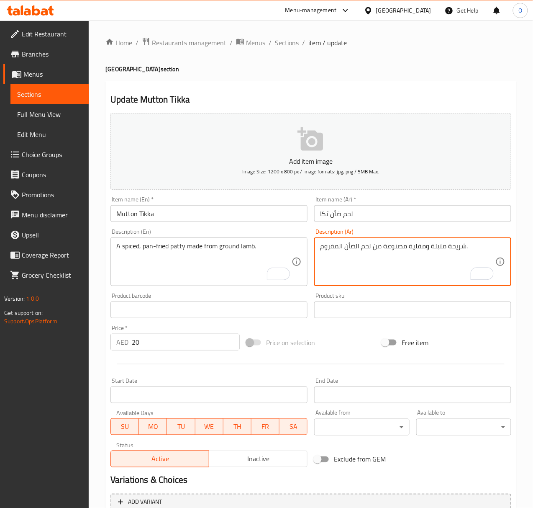
click at [412, 250] on textarea "شريحة متبلة ومقلية مصنوعة من لحم الضأن المفروم." at bounding box center [407, 262] width 175 height 40
click at [398, 247] on textarea "شريحة متبلة ومقلية مصنوعة من لحم الضأن المفروم." at bounding box center [407, 262] width 175 height 40
type textarea "شريحة متبلة ومقلية محضرة من لحم الضأن المفروم."
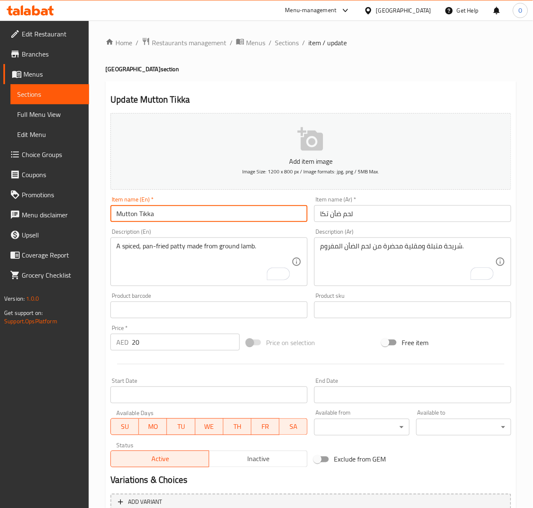
click at [265, 210] on input "Mutton Tikka" at bounding box center [209, 213] width 197 height 17
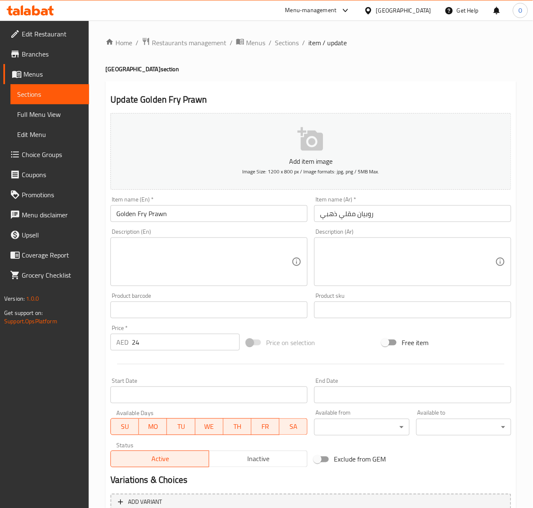
click at [221, 269] on textarea at bounding box center [203, 262] width 175 height 40
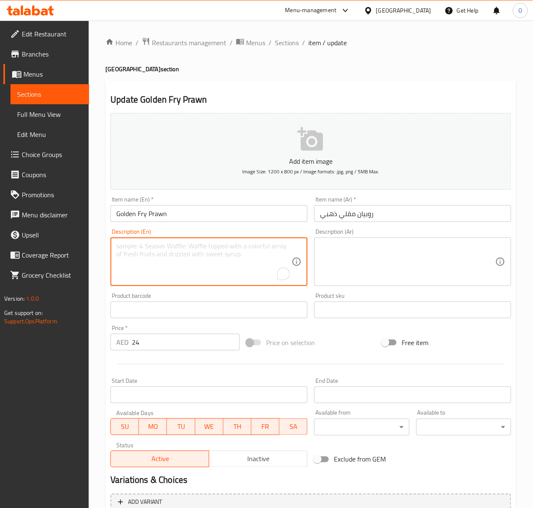
paste textarea "Prawns coated in a light batter and deep-fried."
type textarea "Prawns coated in a light batter and deep-fried."
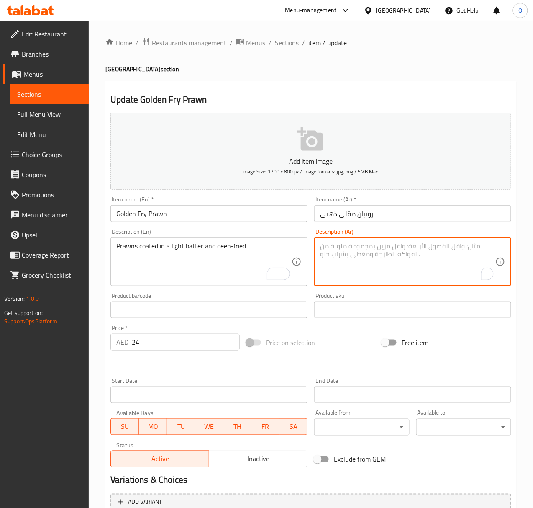
click at [339, 263] on textarea "To enrich screen reader interactions, please activate Accessibility in Grammarl…" at bounding box center [407, 262] width 175 height 40
paste textarea "روبيان مغطى بطبقة خفيفة من العجين ومقلي."
click at [396, 246] on textarea "روبيان مغطى بطبقة خفيفة من العجين ومقلي." at bounding box center [407, 262] width 175 height 40
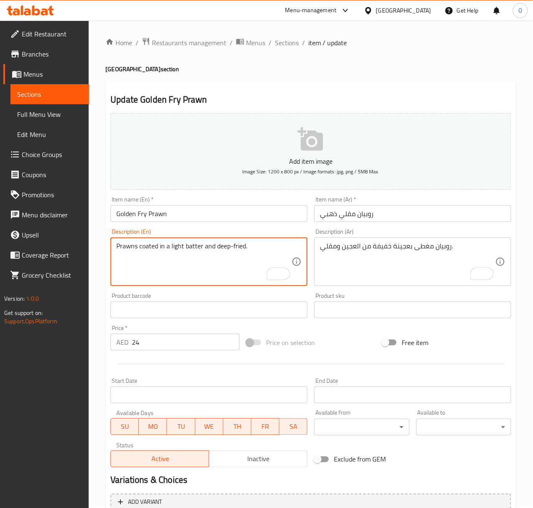
click at [190, 248] on textarea "Prawns coated in a light batter and deep-fried." at bounding box center [203, 262] width 175 height 40
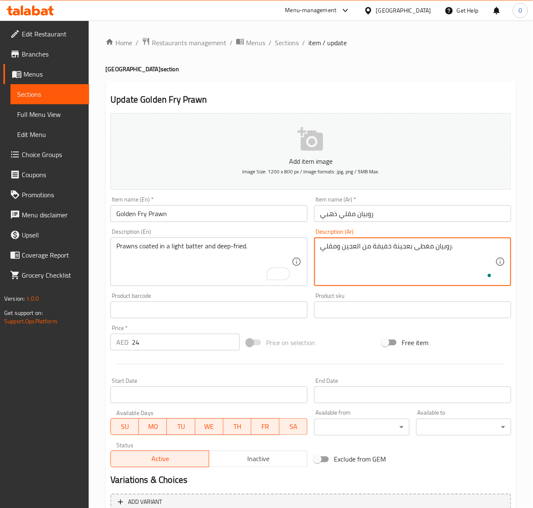
click at [348, 249] on textarea "روبيان مغطى بعجينة خفيفة من العجين ومقلي." at bounding box center [407, 262] width 175 height 40
click at [390, 243] on textarea "روبيان مغطى بعجينة خفيفة ومقلي." at bounding box center [407, 262] width 175 height 40
drag, startPoint x: 327, startPoint y: 251, endPoint x: 320, endPoint y: 248, distance: 7.7
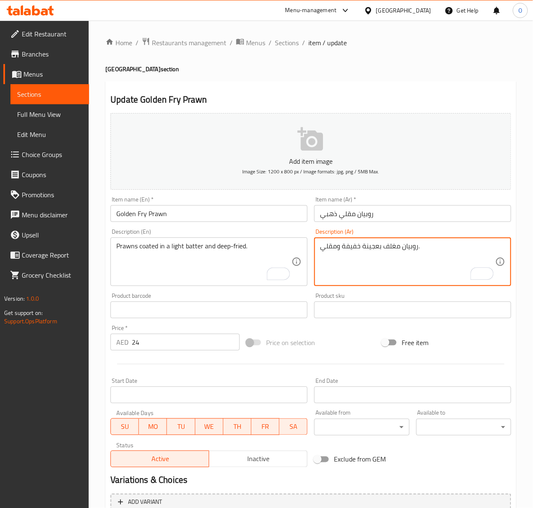
click at [320, 248] on textarea "روبيان مغلف بعجينة خفيفة ومقلي." at bounding box center [407, 262] width 175 height 40
type textarea "روبيان مغلف بعجينة خفيفة ومقلية."
click at [176, 309] on input "text" at bounding box center [209, 309] width 197 height 17
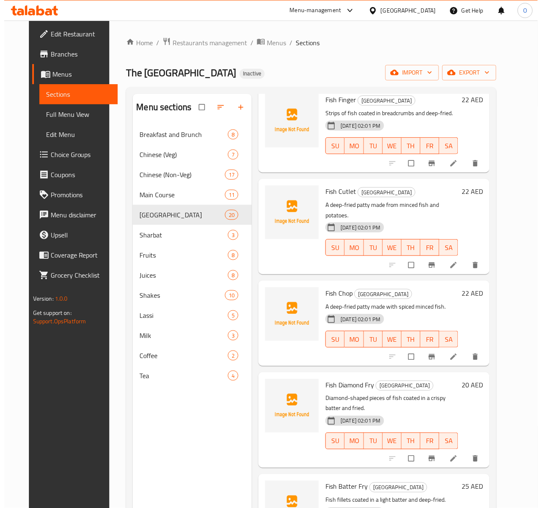
scroll to position [1133, 0]
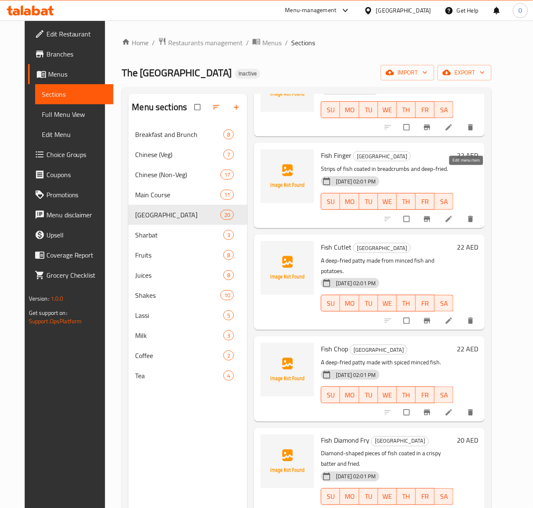
click at [453, 215] on icon at bounding box center [449, 219] width 8 height 8
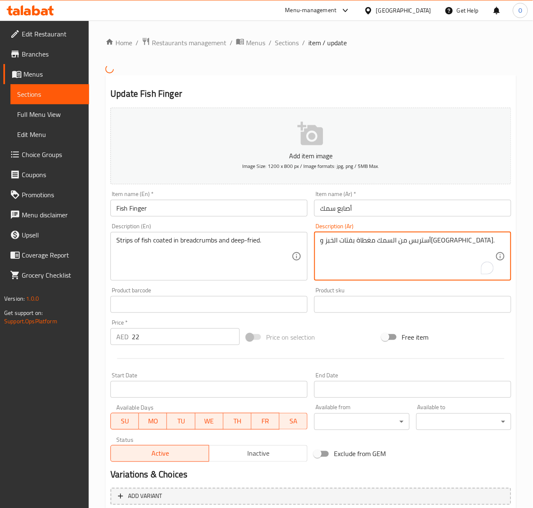
click at [381, 243] on textarea "أستربس من السمك مغطاة بفتات الخبز و[GEOGRAPHIC_DATA]." at bounding box center [407, 256] width 175 height 40
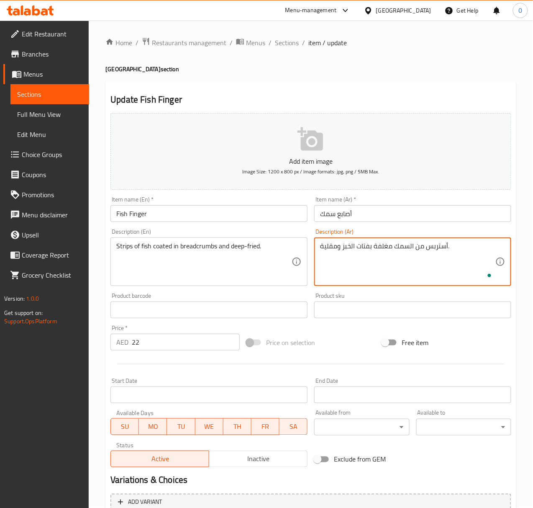
type textarea "أستربس من السمك مغلفة بفتات الخبز ومقلية."
click at [245, 212] on input "Fish Finger" at bounding box center [209, 213] width 197 height 17
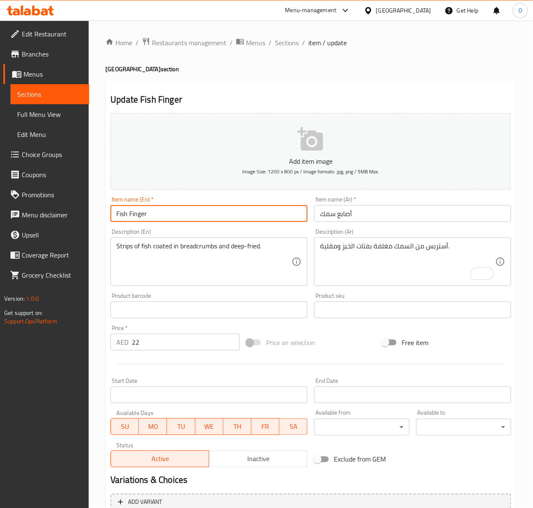
click at [281, 42] on span "Sections" at bounding box center [287, 43] width 24 height 10
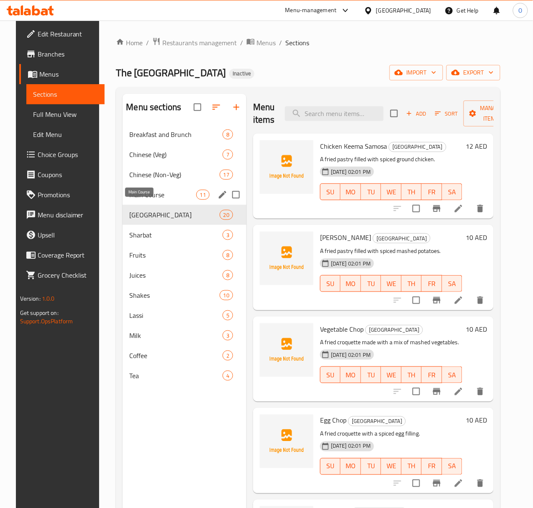
click at [144, 200] on span "Main Course" at bounding box center [162, 195] width 67 height 10
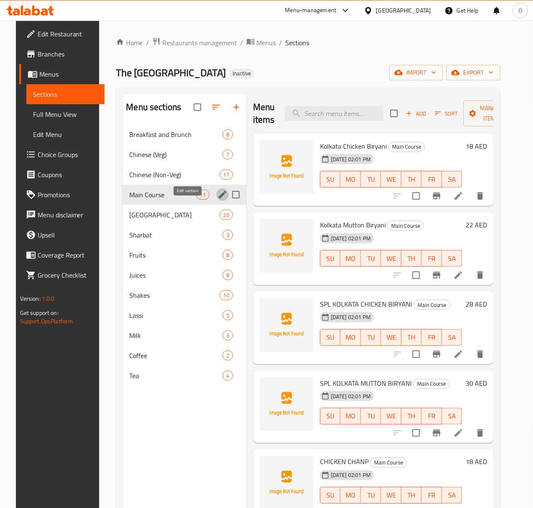
click at [219, 198] on icon "edit" at bounding box center [223, 195] width 8 height 8
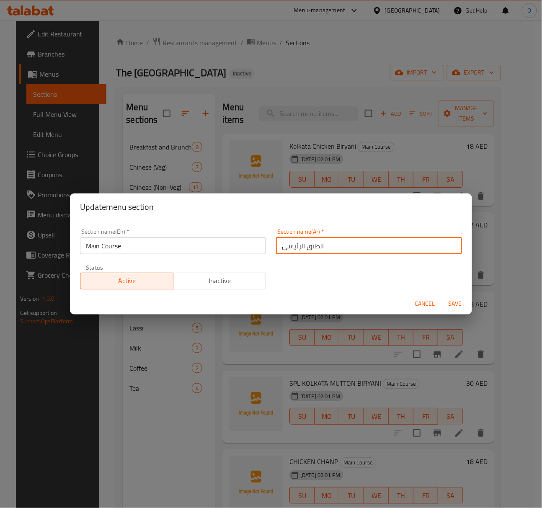
click at [301, 247] on input "الطبق الرئيسي" at bounding box center [369, 245] width 186 height 17
type input "الأطباق"
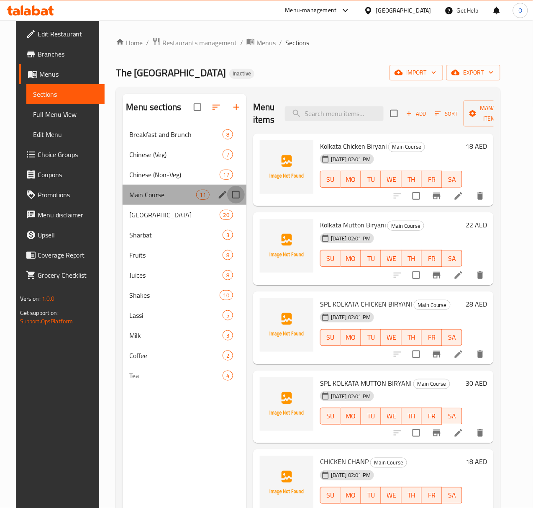
click at [227, 203] on input "Menu sections" at bounding box center [236, 195] width 18 height 18
checkbox input "true"
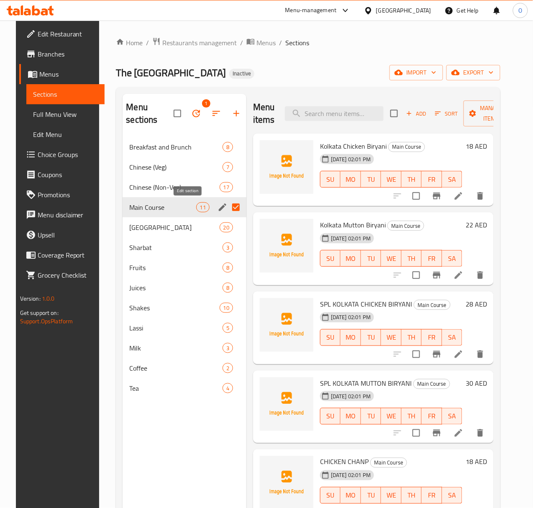
click at [218, 204] on icon "edit" at bounding box center [223, 207] width 10 height 10
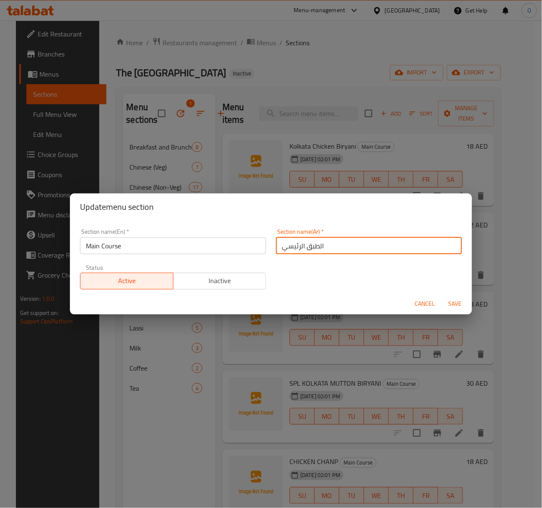
click at [300, 250] on input "الطبق الرئيسي" at bounding box center [369, 245] width 186 height 17
type input "الأطباق الرئيسية"
click at [453, 308] on span "Save" at bounding box center [455, 304] width 20 height 10
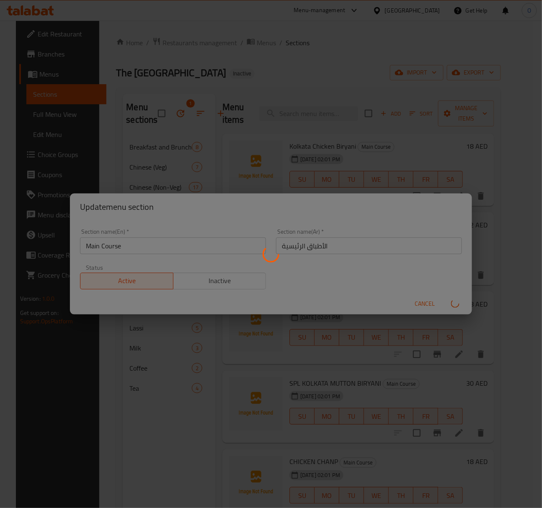
click at [127, 348] on div "Menu sections" at bounding box center [271, 254] width 542 height 508
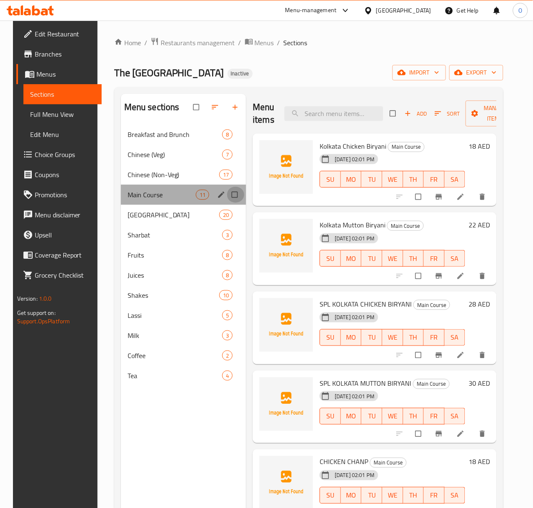
click at [227, 203] on input "Menu sections" at bounding box center [236, 195] width 18 height 16
checkbox input "true"
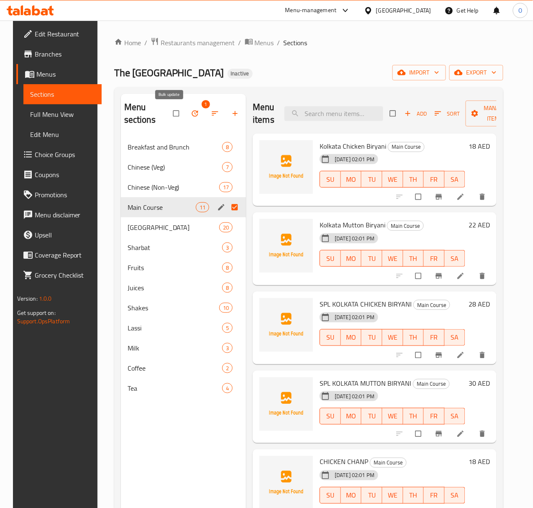
click at [191, 117] on icon "button" at bounding box center [195, 113] width 8 height 8
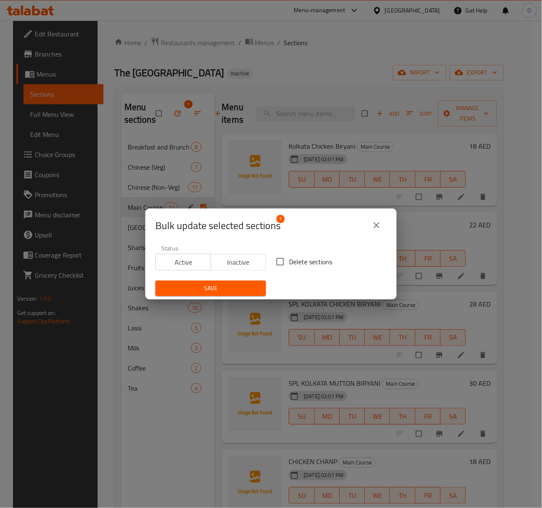
click at [297, 257] on span "Delete sections" at bounding box center [310, 262] width 43 height 10
click at [289, 257] on input "Delete sections" at bounding box center [280, 262] width 18 height 18
checkbox input "true"
click at [231, 290] on span "Save" at bounding box center [210, 288] width 97 height 10
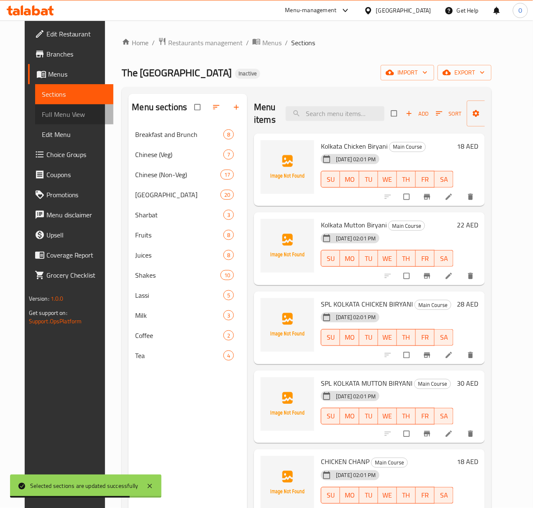
click at [61, 114] on span "Full Menu View" at bounding box center [74, 114] width 65 height 10
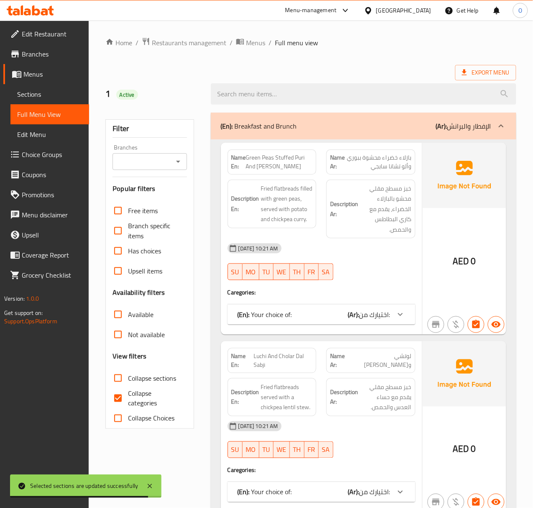
click at [133, 169] on div "Branches" at bounding box center [150, 161] width 74 height 17
click at [146, 160] on input "Branches" at bounding box center [142, 162] width 55 height 12
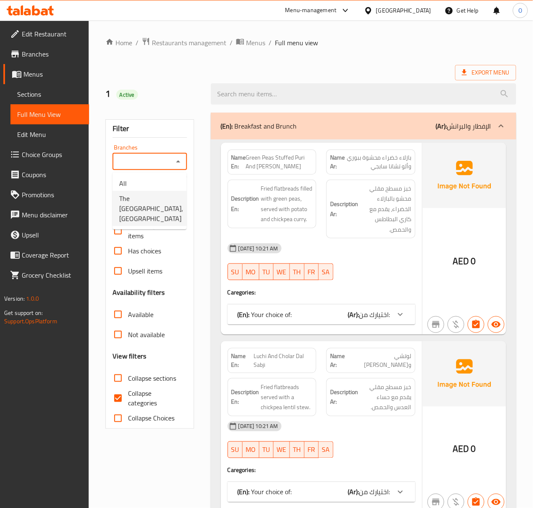
click at [165, 210] on span "The Kolkata Junction, Al Karama" at bounding box center [151, 208] width 64 height 30
type input "The Kolkata Junction, Al Karama"
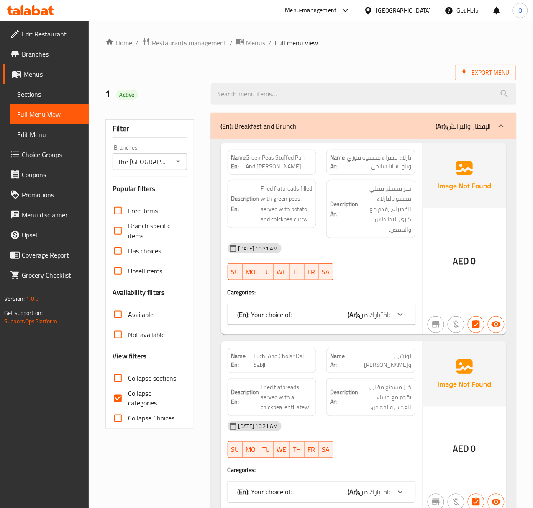
click at [128, 404] on input "Collapse categories" at bounding box center [118, 398] width 20 height 20
checkbox input "false"
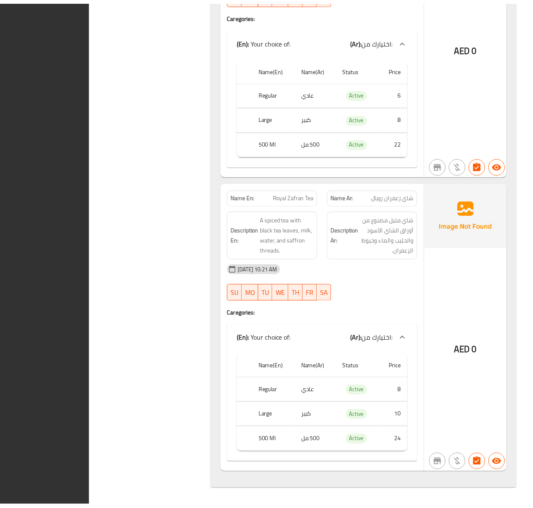
scroll to position [18640, 0]
